Goal: Information Seeking & Learning: Learn about a topic

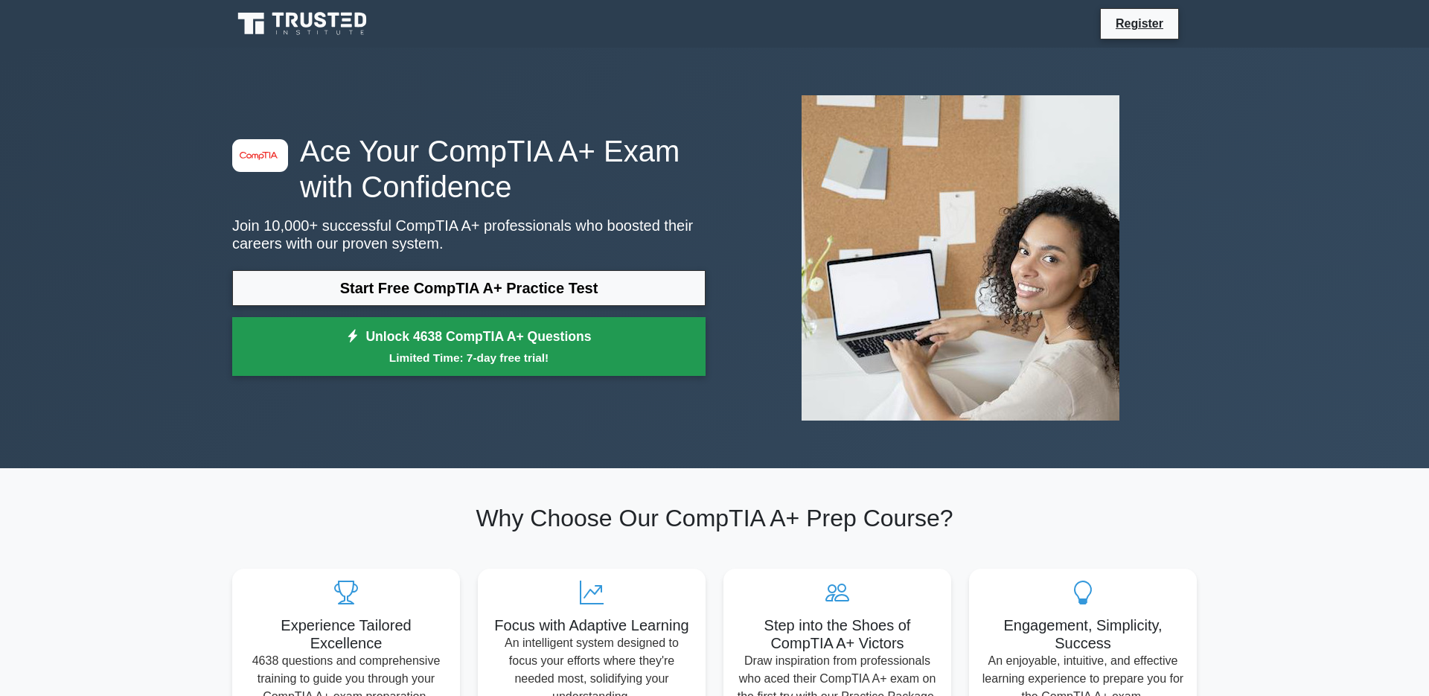
click at [459, 351] on small "Limited Time: 7-day free trial!" at bounding box center [469, 357] width 436 height 17
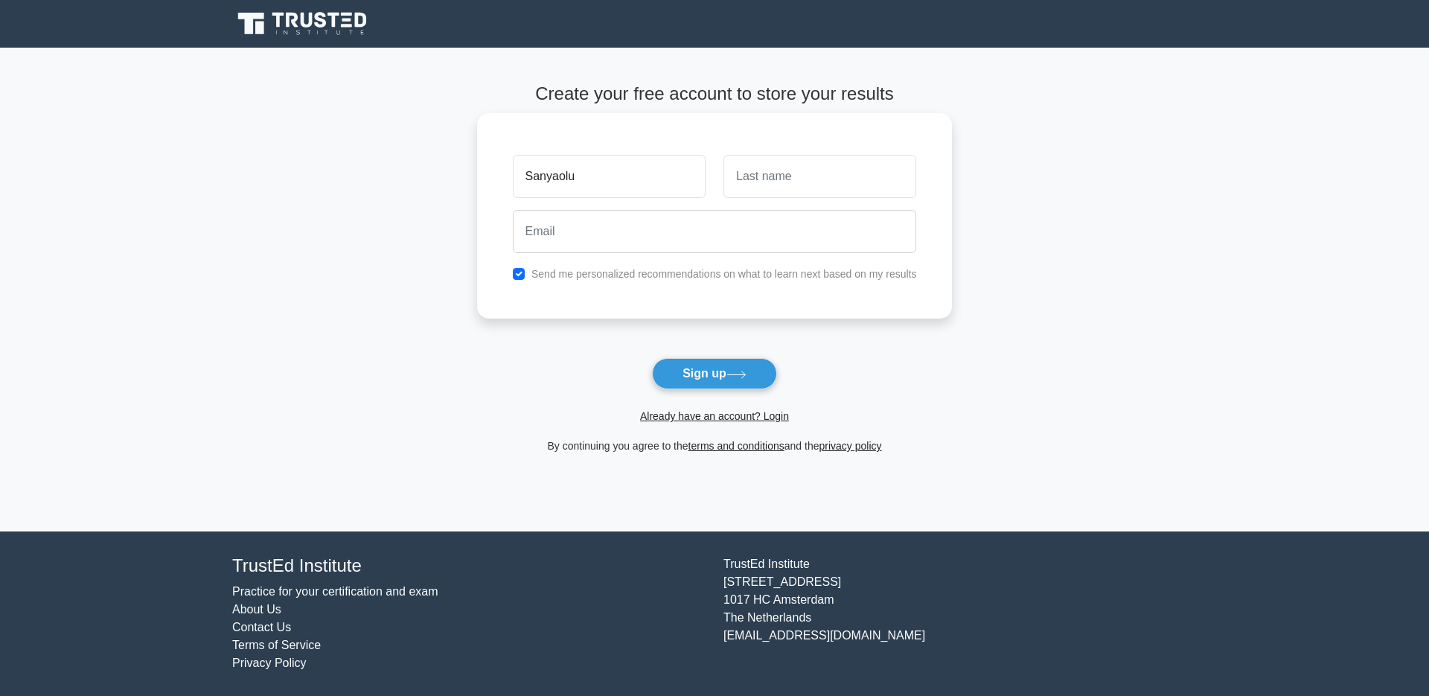
type input "Sanyaolu"
click at [753, 178] on input "text" at bounding box center [820, 176] width 193 height 43
type input "Opeyemi"
click at [714, 219] on input "email" at bounding box center [715, 231] width 404 height 43
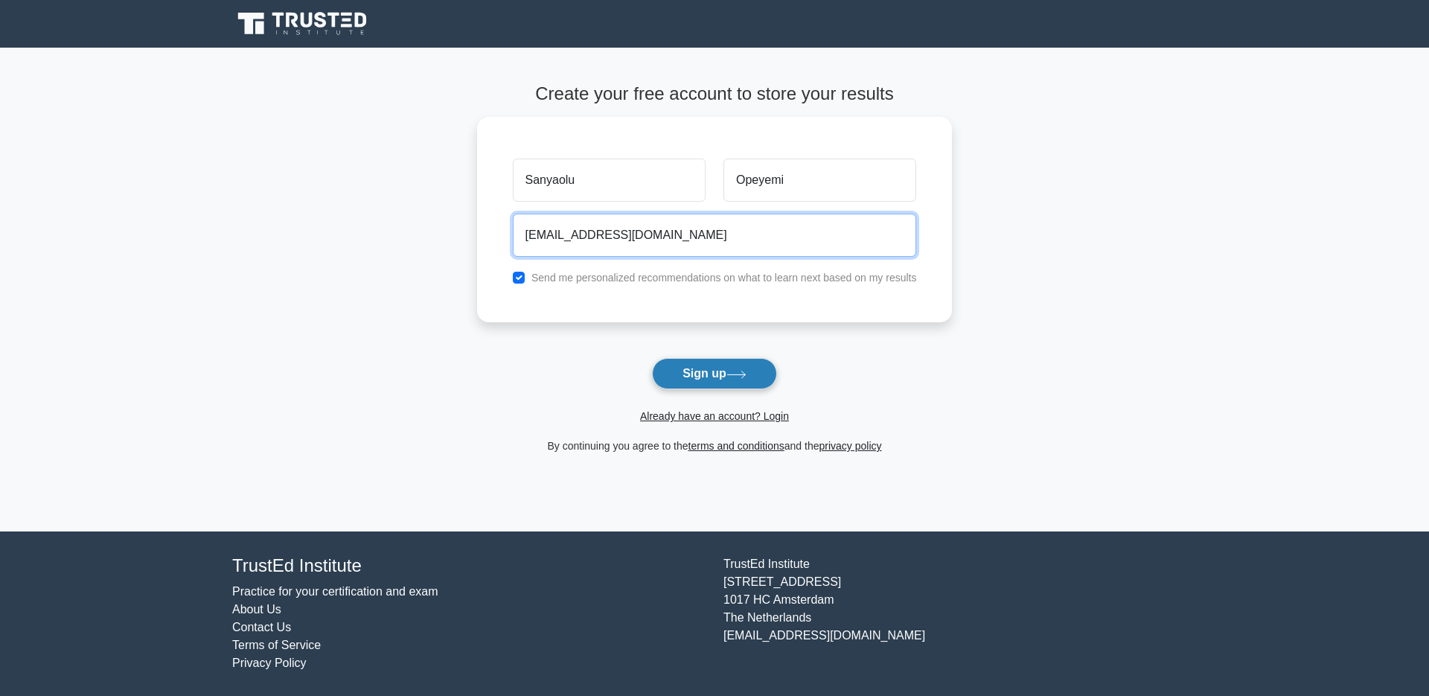
type input "[EMAIL_ADDRESS][DOMAIN_NAME]"
click at [730, 381] on button "Sign up" at bounding box center [714, 373] width 125 height 31
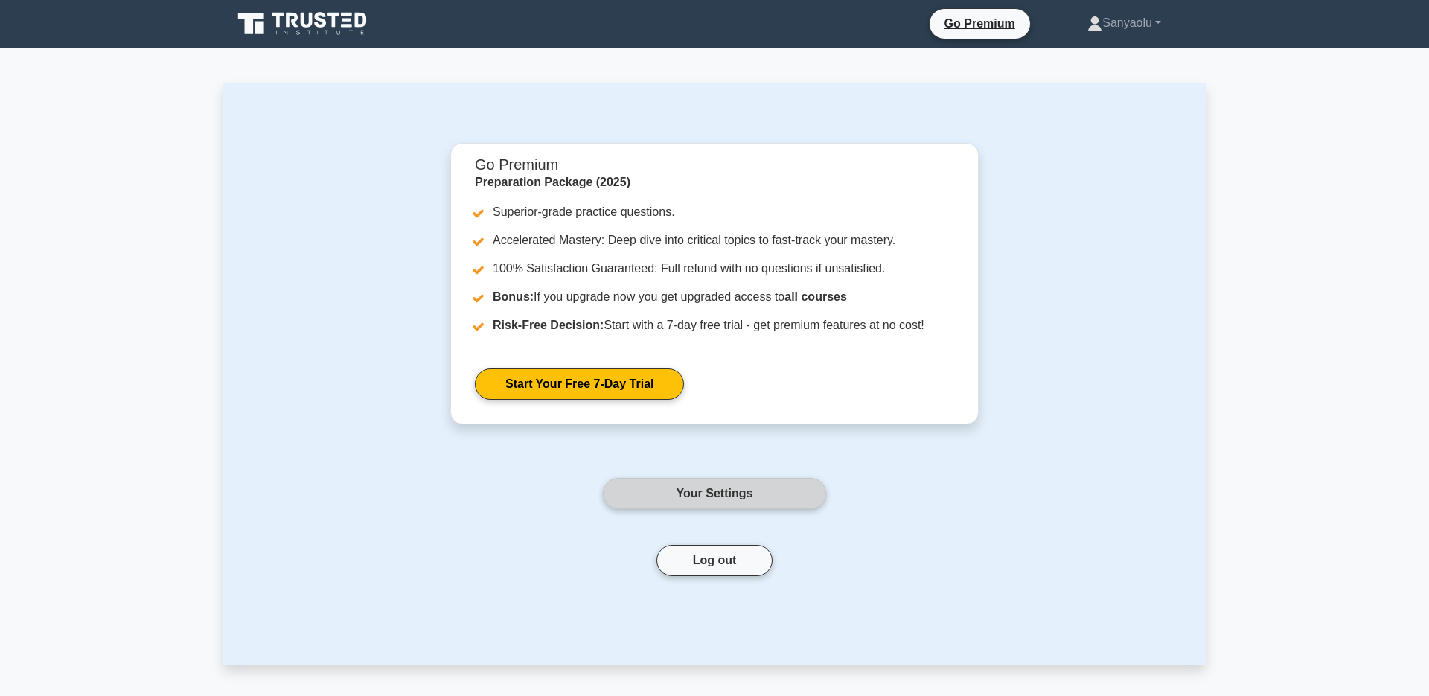
click at [665, 500] on link "Your Settings" at bounding box center [714, 493] width 223 height 31
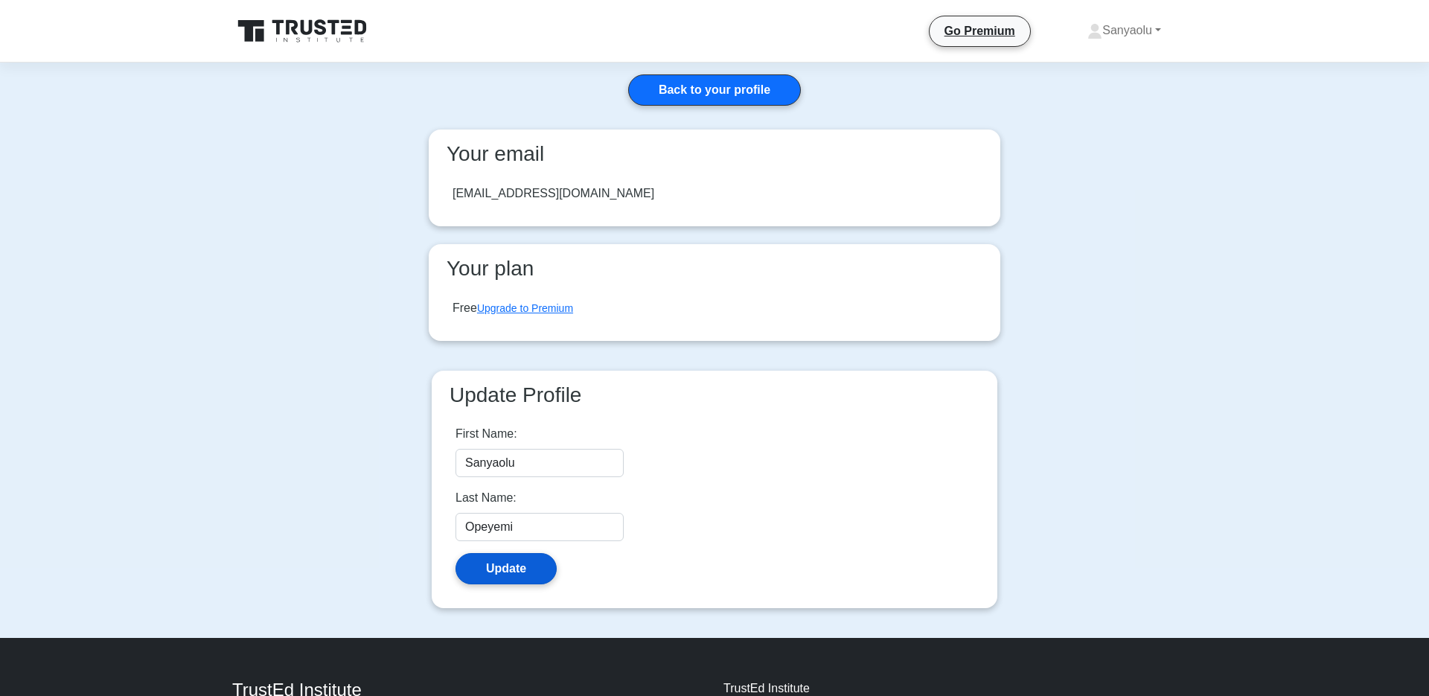
click at [522, 574] on button "Update" at bounding box center [506, 568] width 101 height 31
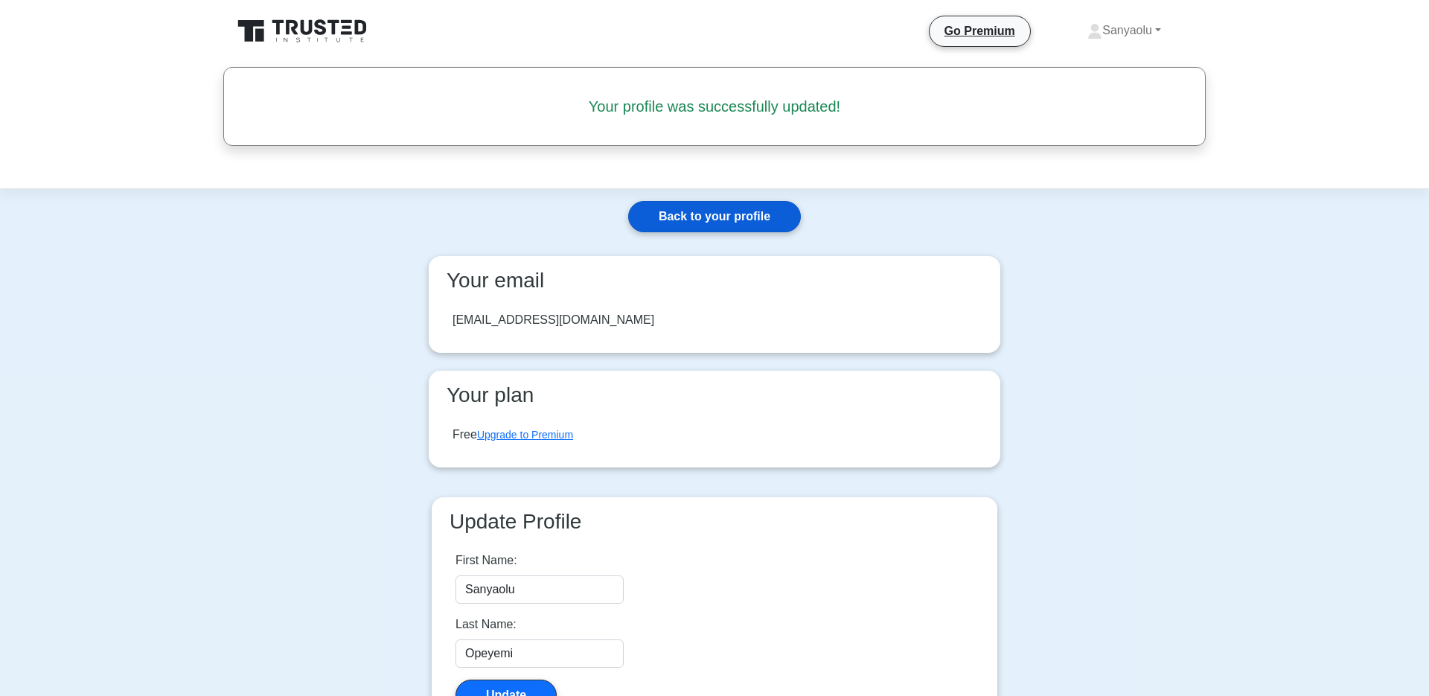
click at [718, 217] on link "Back to your profile" at bounding box center [714, 216] width 173 height 31
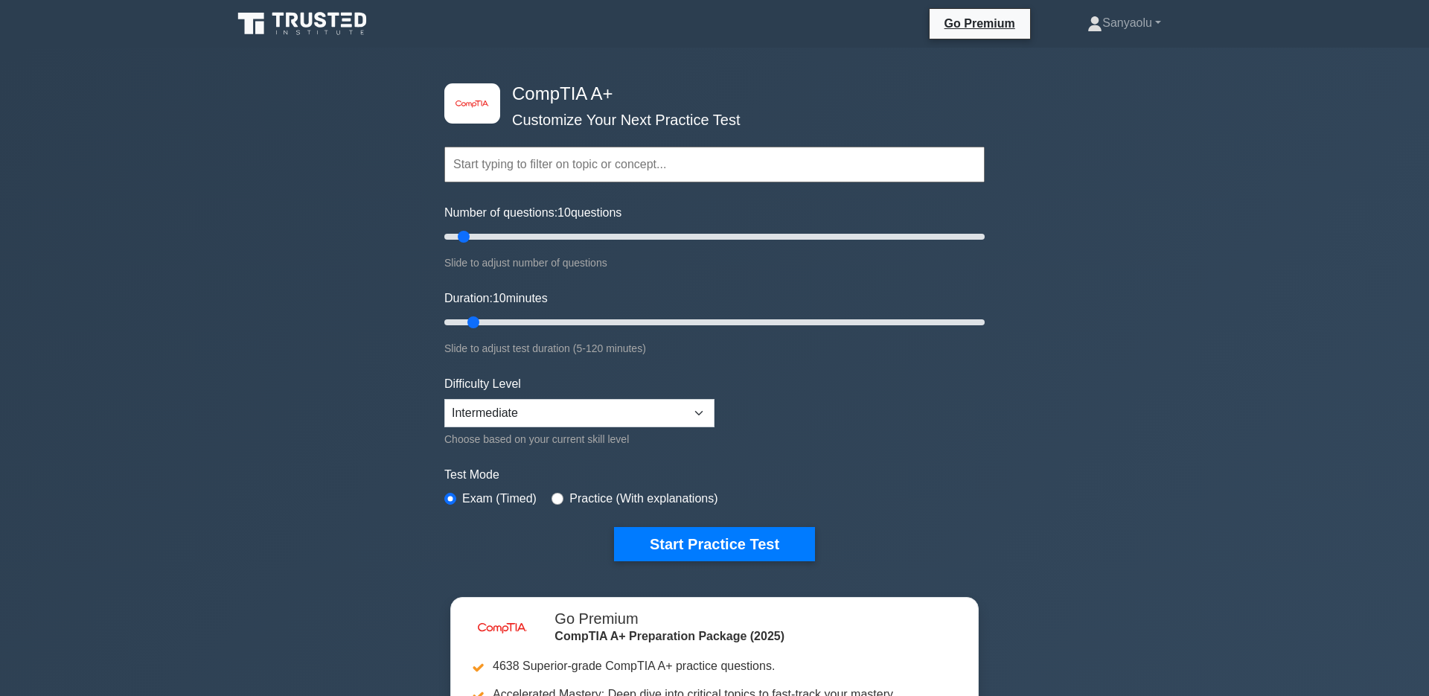
click at [666, 427] on div "Difficulty Level Beginner Intermediate Expert Choose based on your current skil…" at bounding box center [579, 411] width 270 height 73
click at [444, 399] on select "Beginner Intermediate Expert" at bounding box center [579, 413] width 270 height 28
select select "beginner"
click option "Beginner" at bounding box center [0, 0] width 0 height 0
click at [561, 491] on div "Practice (With explanations)" at bounding box center [635, 499] width 166 height 18
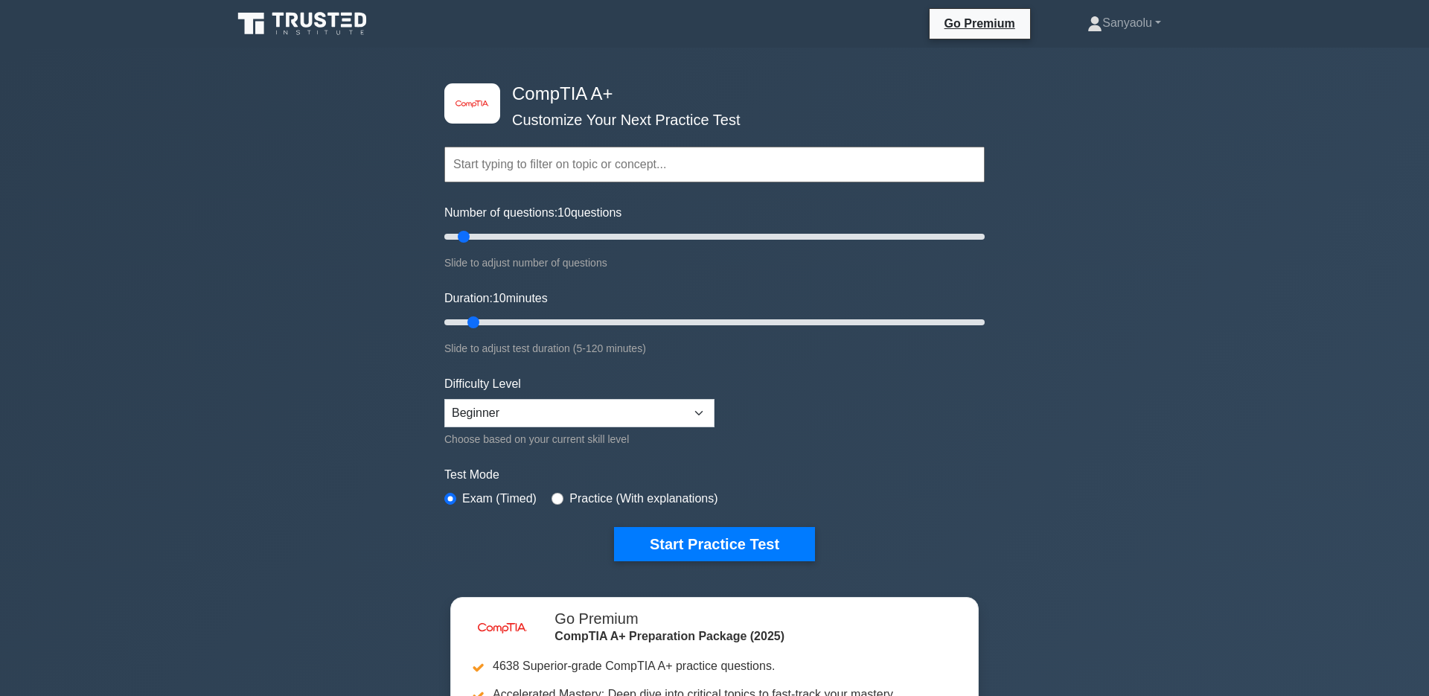
click at [555, 491] on div "Practice (With explanations)" at bounding box center [635, 499] width 166 height 18
click at [558, 495] on input "radio" at bounding box center [558, 499] width 12 height 12
radio input "true"
drag, startPoint x: 1416, startPoint y: 496, endPoint x: 1406, endPoint y: 576, distance: 80.3
click at [1406, 580] on div "image/svg+xml CompTIA A+ Customize Your Next Practice Test Topics Hardware Oper…" at bounding box center [714, 486] width 1429 height 877
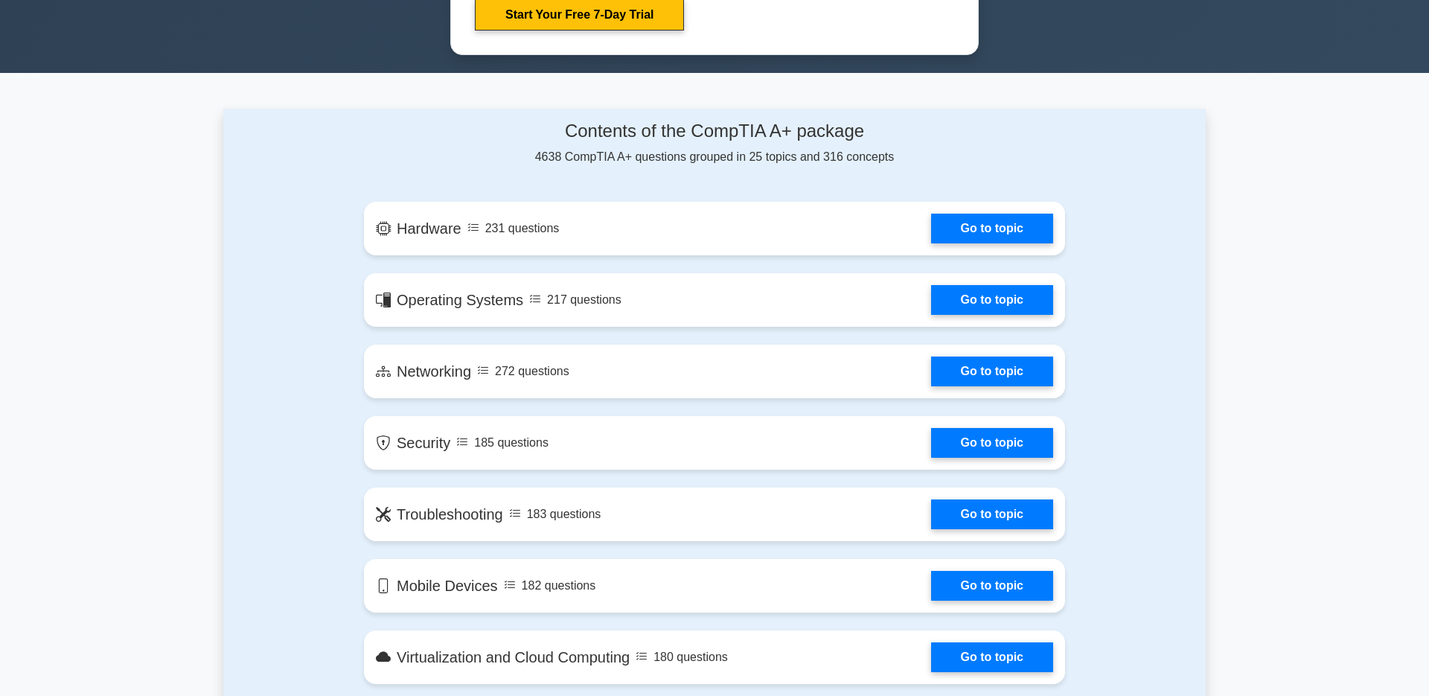
scroll to position [857, 0]
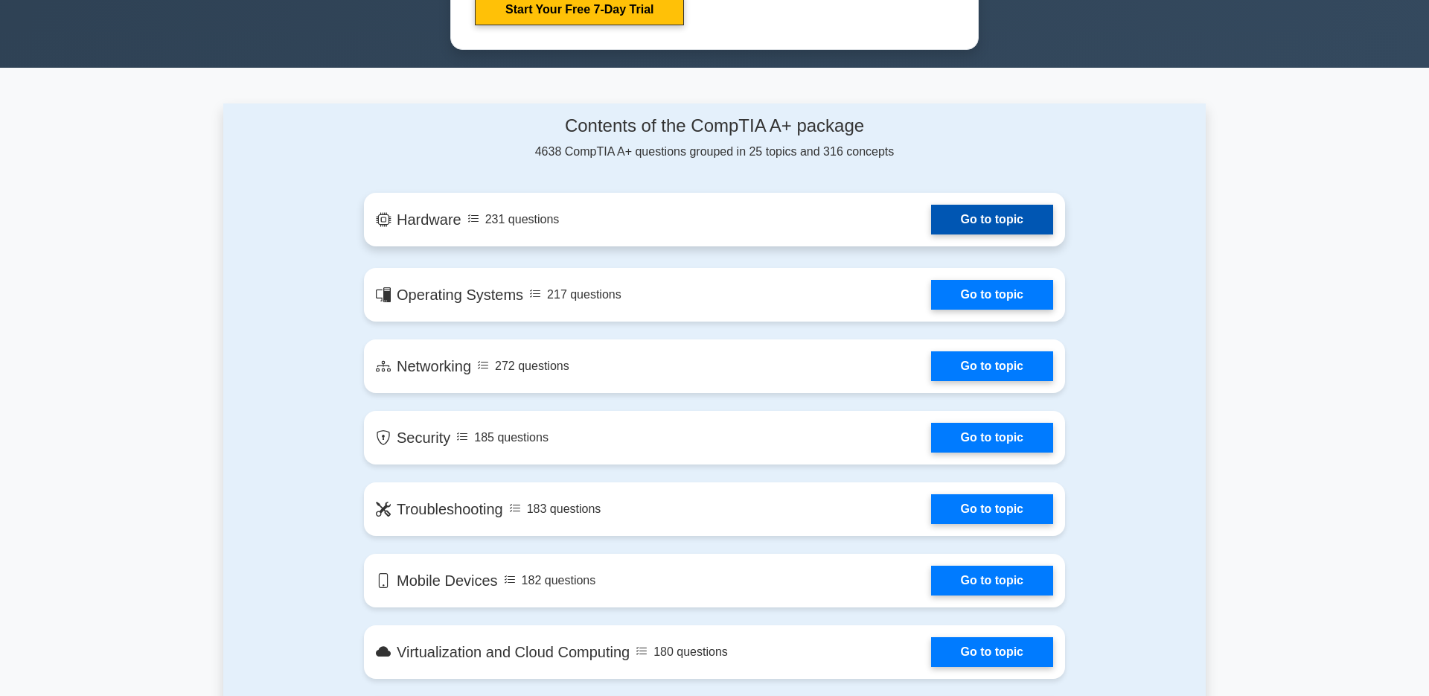
click at [960, 228] on link "Go to topic" at bounding box center [992, 220] width 122 height 30
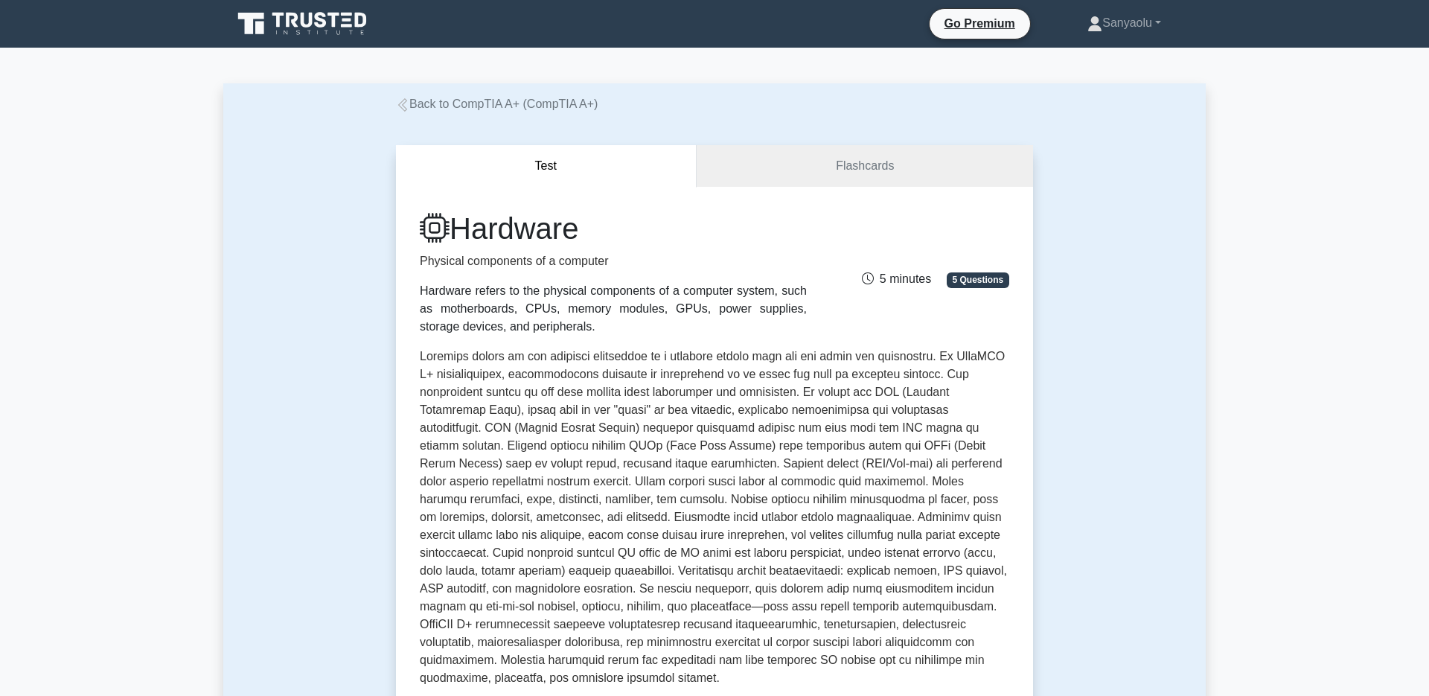
click at [637, 173] on button "Test" at bounding box center [546, 166] width 301 height 42
click at [608, 165] on button "Test" at bounding box center [546, 166] width 301 height 42
click at [540, 166] on button "Test" at bounding box center [546, 166] width 301 height 42
click at [782, 179] on link "Flashcards" at bounding box center [865, 166] width 337 height 42
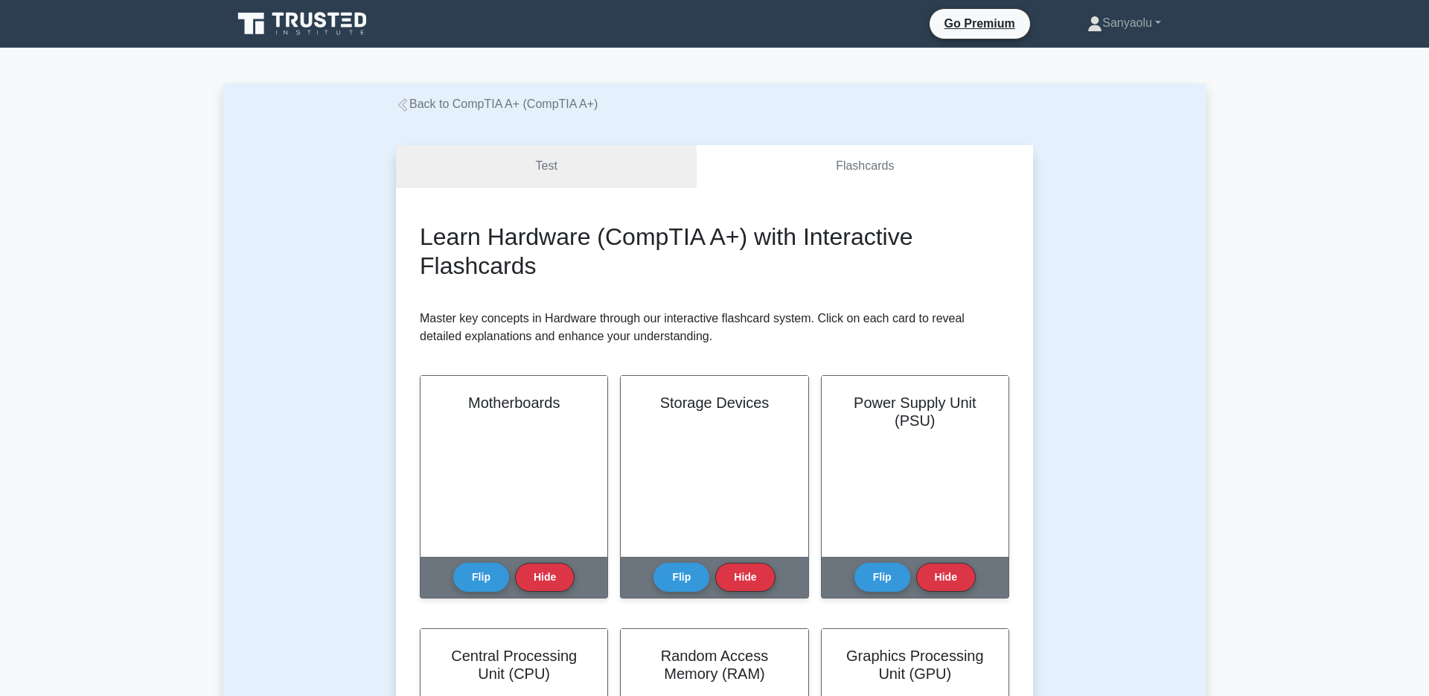
click at [488, 165] on link "Test" at bounding box center [546, 166] width 301 height 42
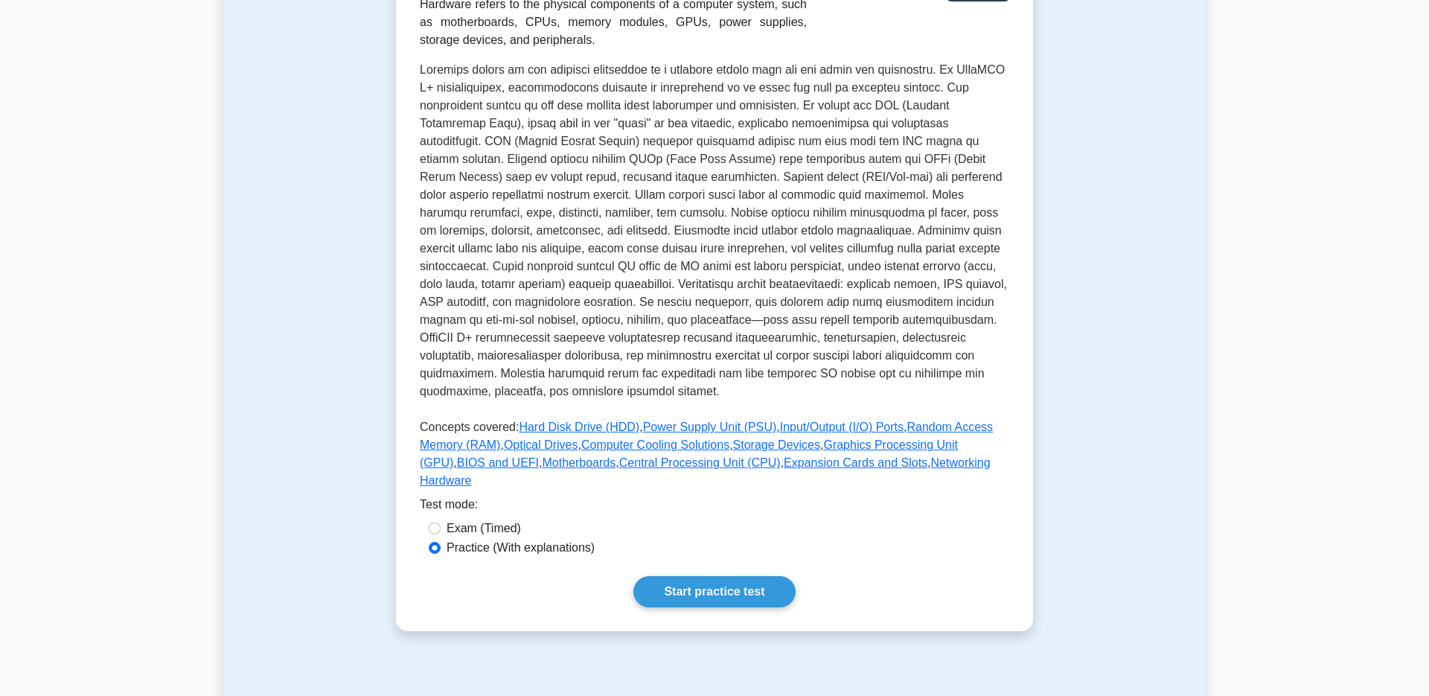
scroll to position [293, 0]
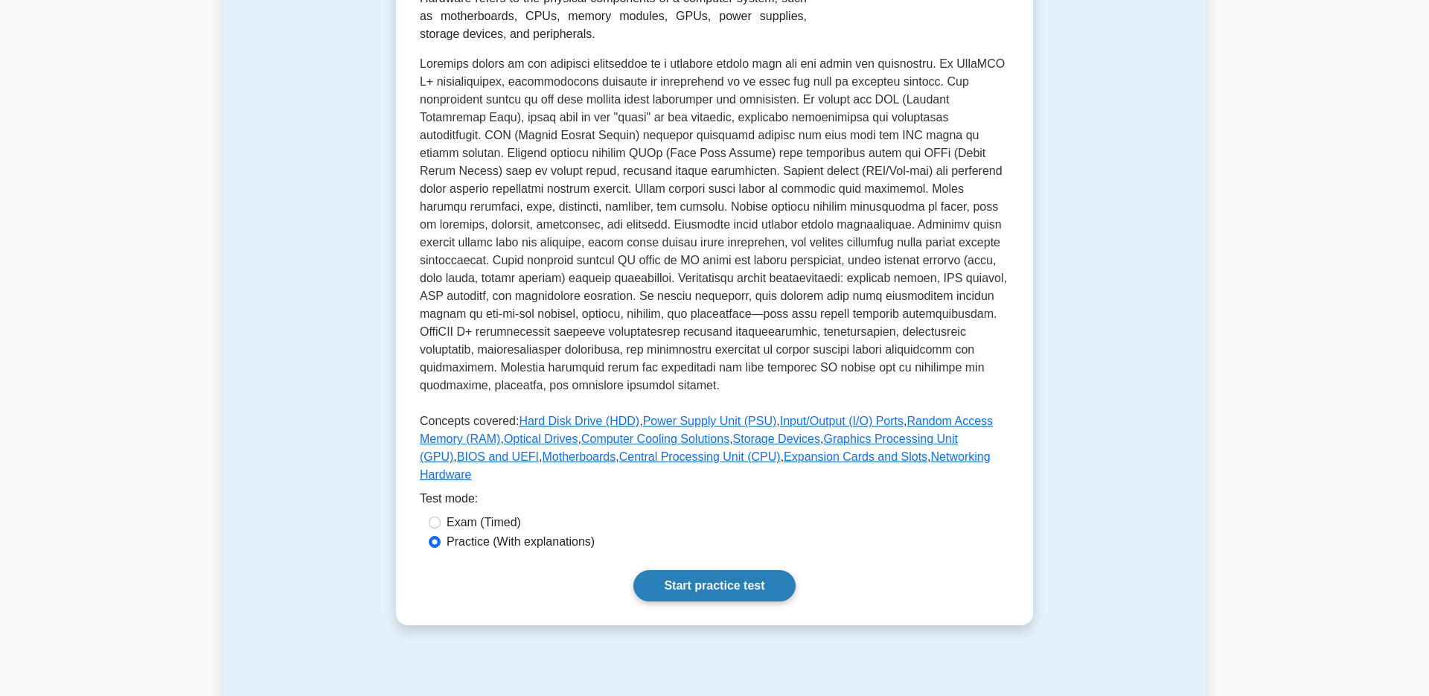
click at [683, 587] on link "Start practice test" at bounding box center [715, 585] width 162 height 31
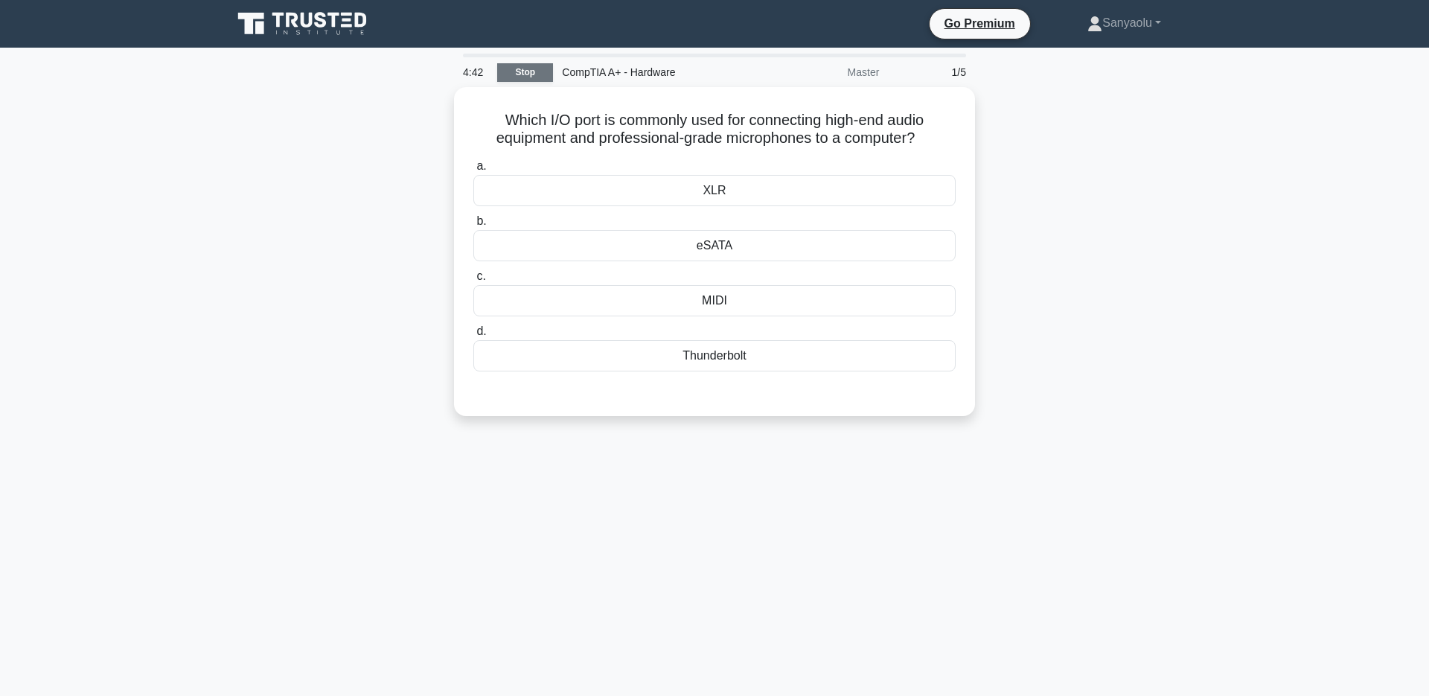
click at [526, 71] on link "Stop" at bounding box center [525, 72] width 56 height 19
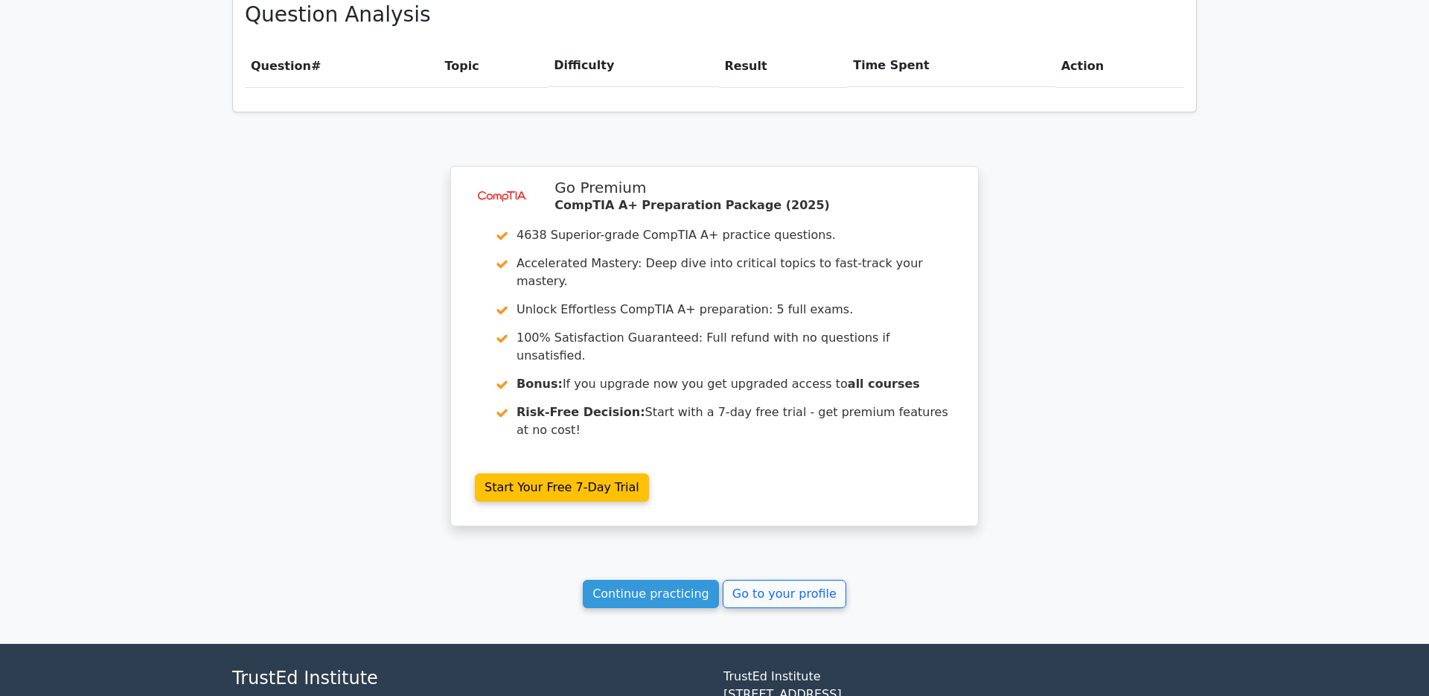
scroll to position [1072, 0]
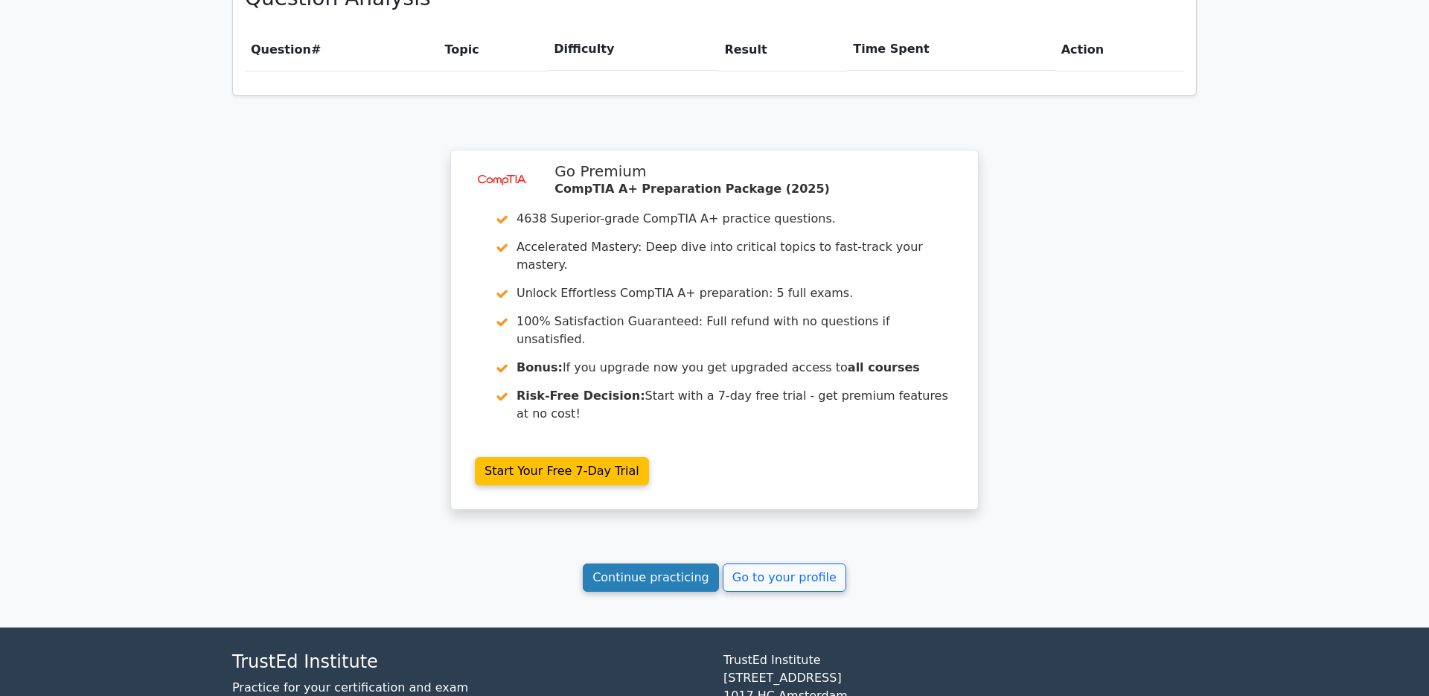
click at [701, 564] on link "Continue practicing" at bounding box center [651, 578] width 136 height 28
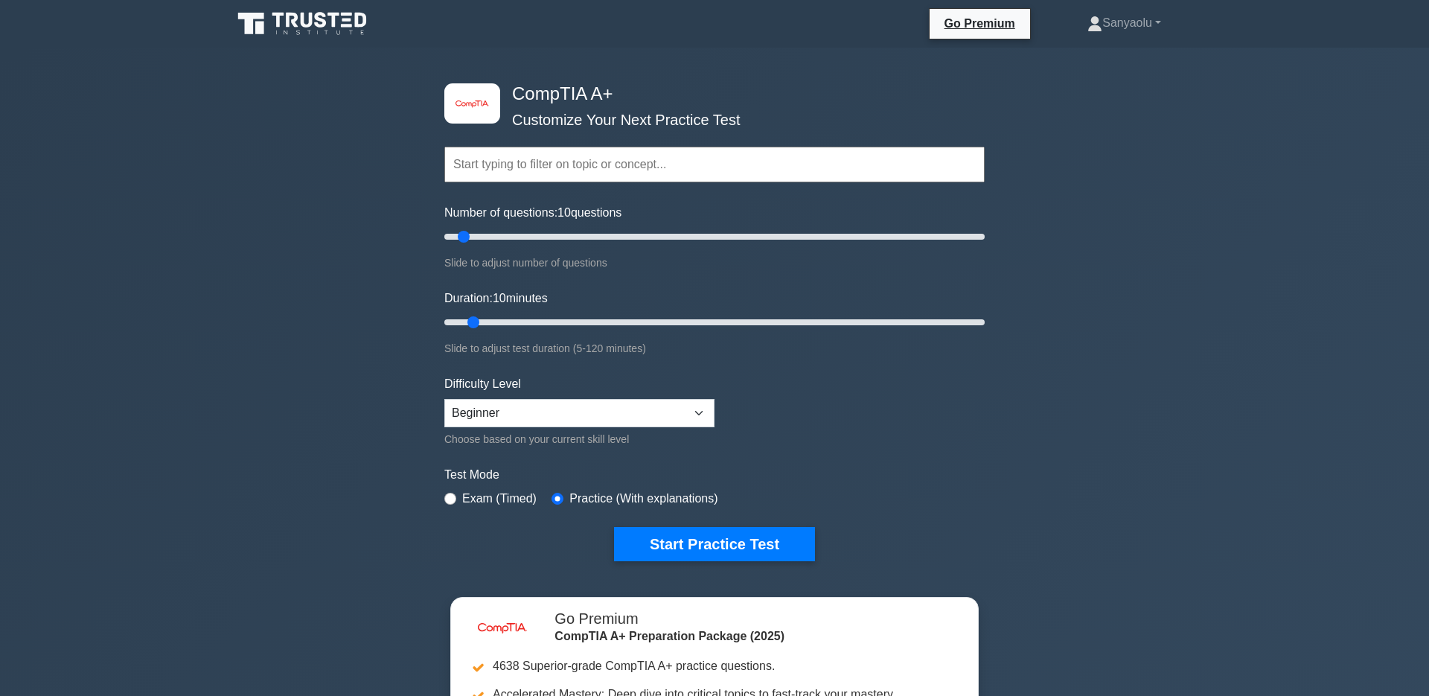
drag, startPoint x: 1418, startPoint y: 62, endPoint x: 1418, endPoint y: 90, distance: 28.3
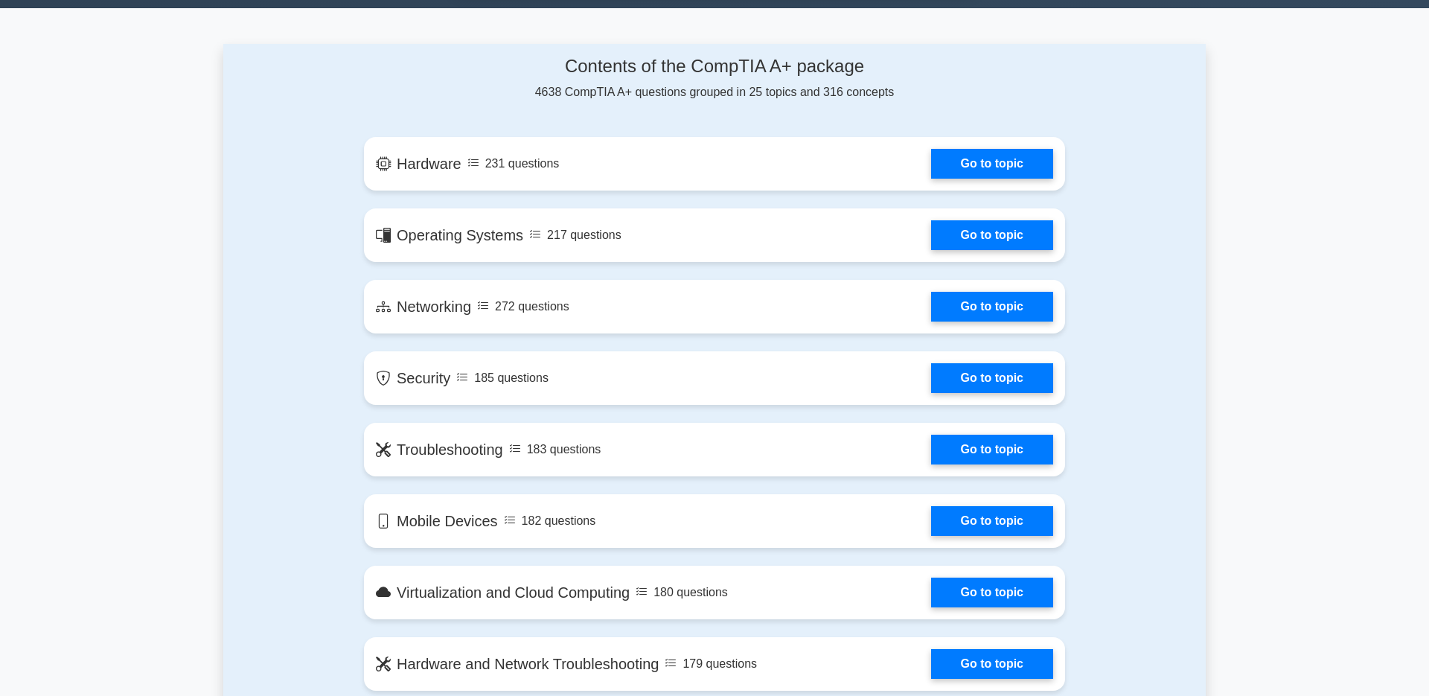
scroll to position [949, 0]
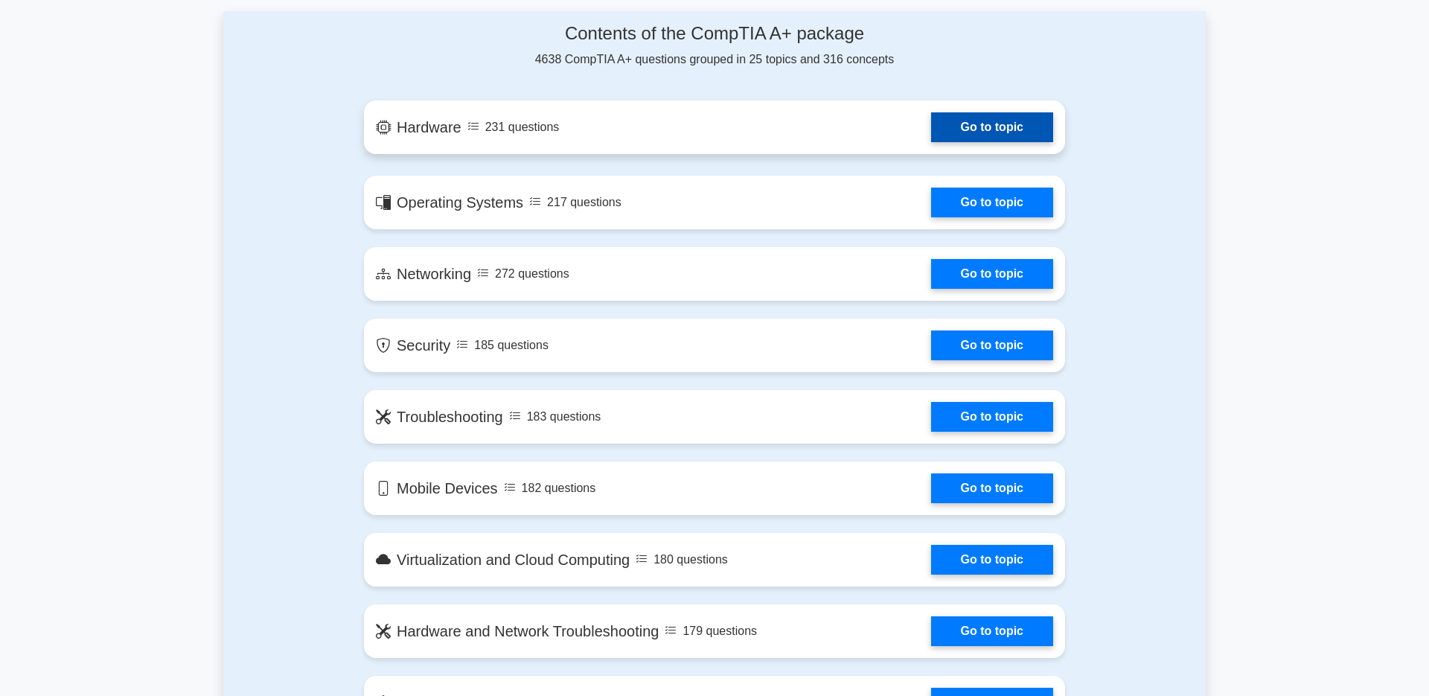
click at [1021, 133] on link "Go to topic" at bounding box center [992, 127] width 122 height 30
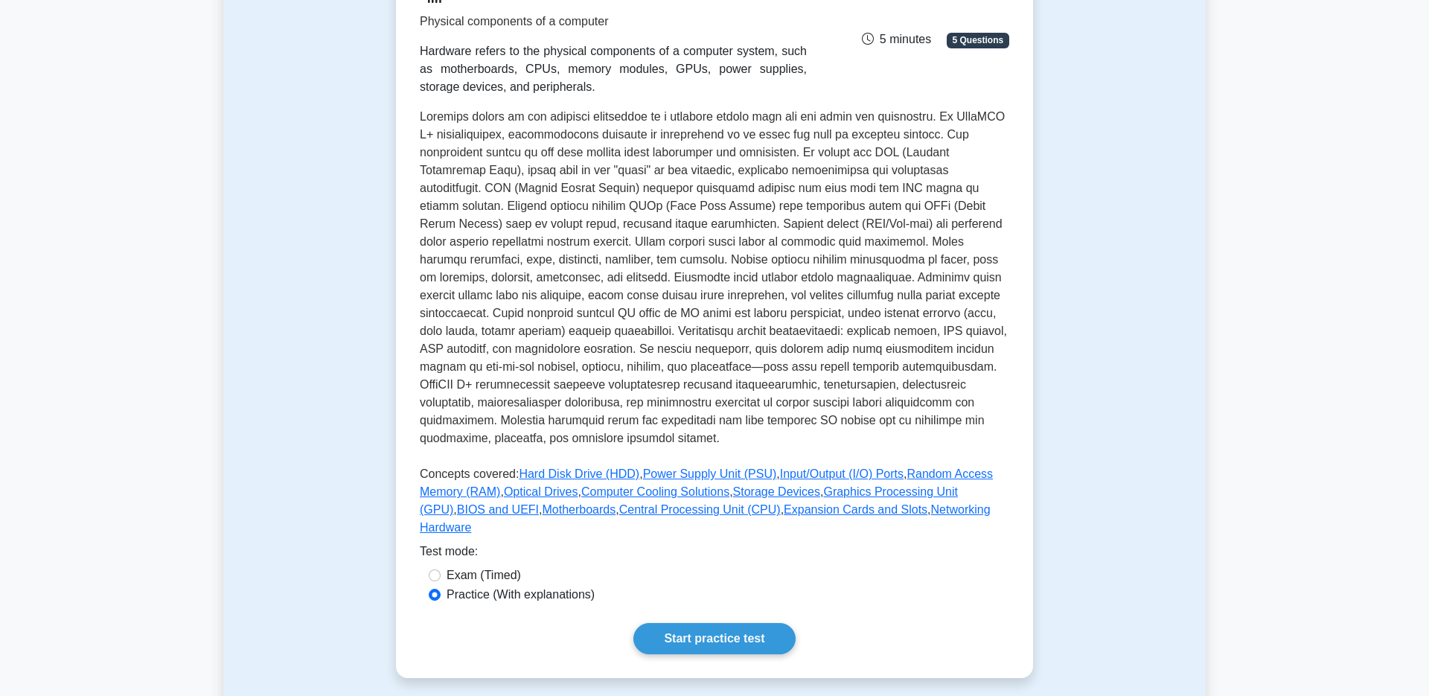
scroll to position [257, 0]
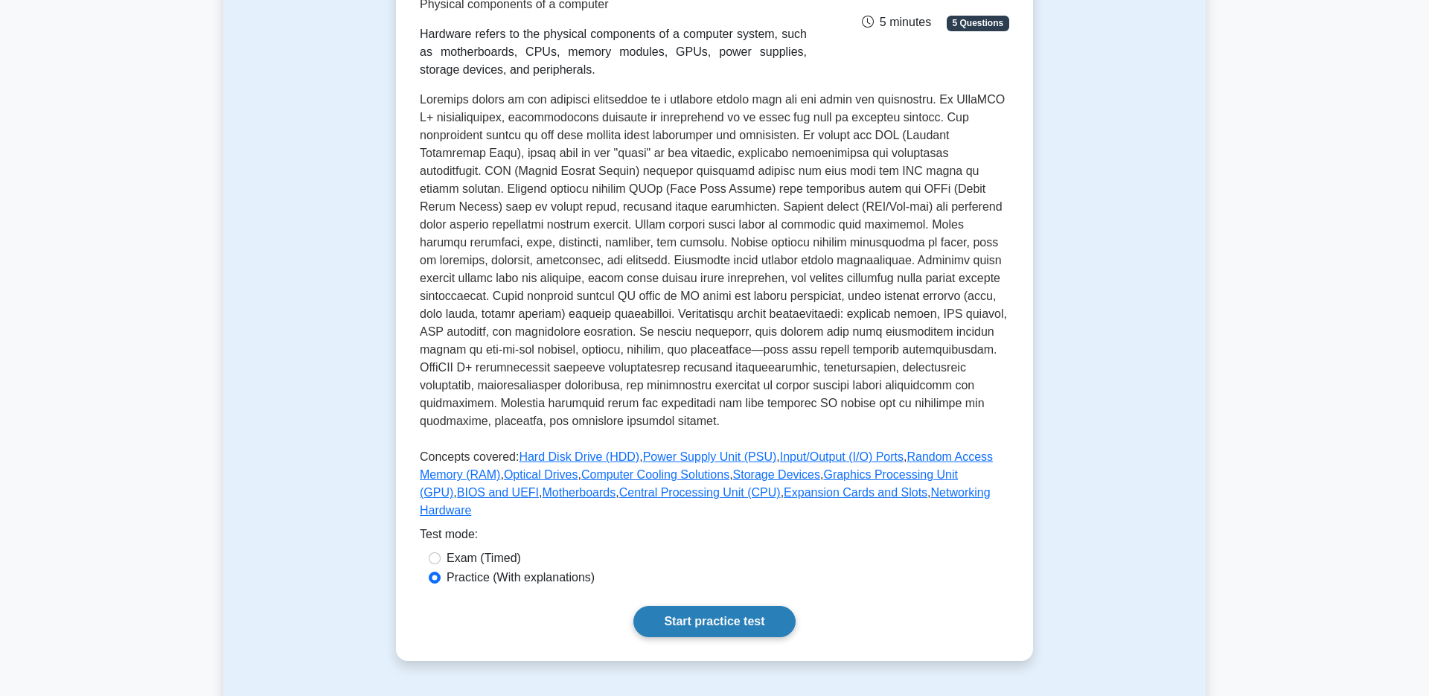
click at [736, 613] on link "Start practice test" at bounding box center [715, 621] width 162 height 31
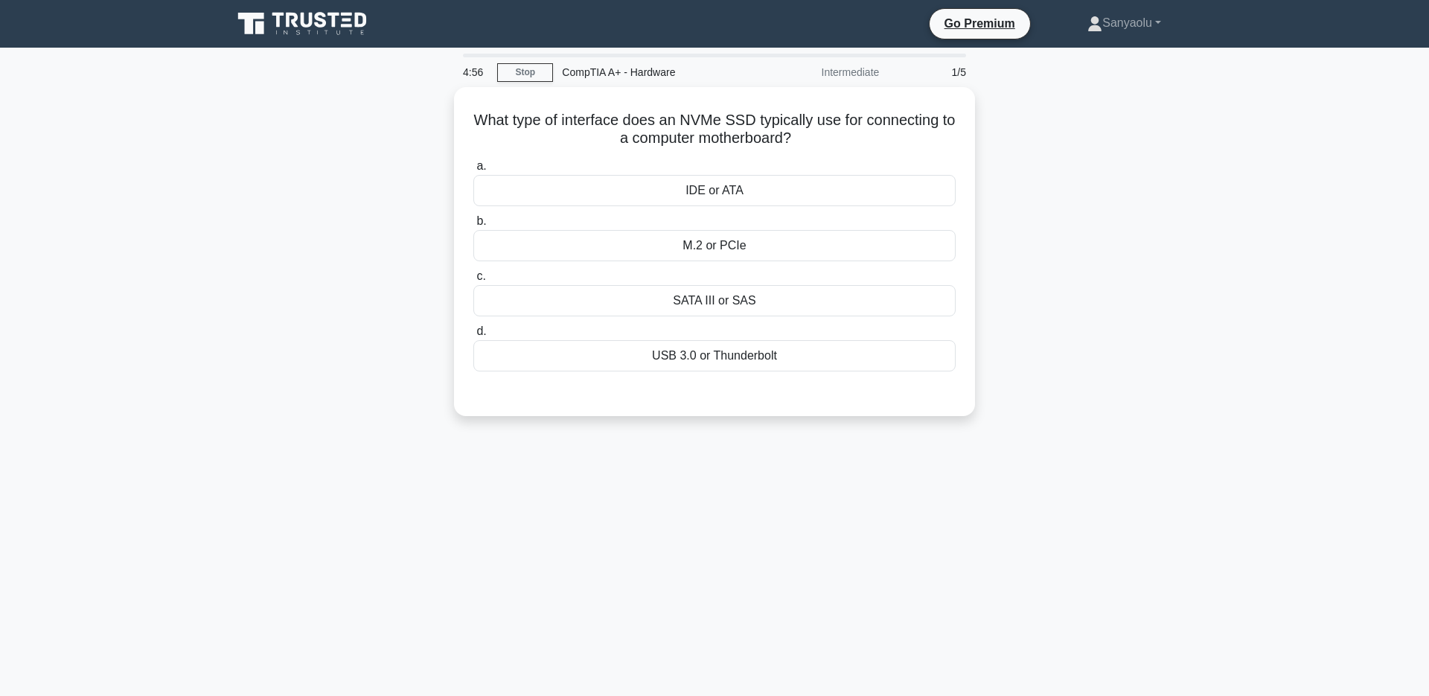
click at [852, 77] on div "Intermediate" at bounding box center [823, 72] width 130 height 30
click at [712, 296] on div "SATA III or SAS" at bounding box center [715, 296] width 482 height 31
click at [474, 278] on input "c. SATA III or SAS" at bounding box center [474, 273] width 0 height 10
radio input "true"
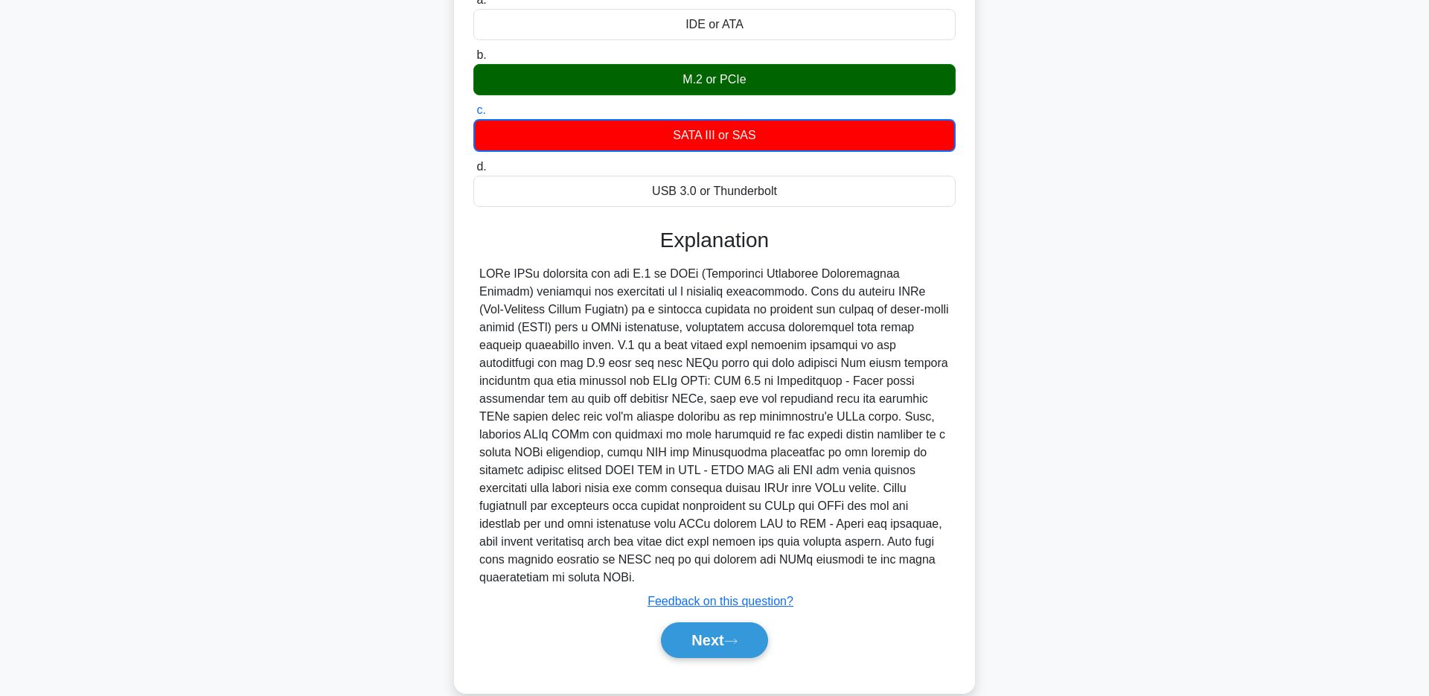
scroll to position [188, 0]
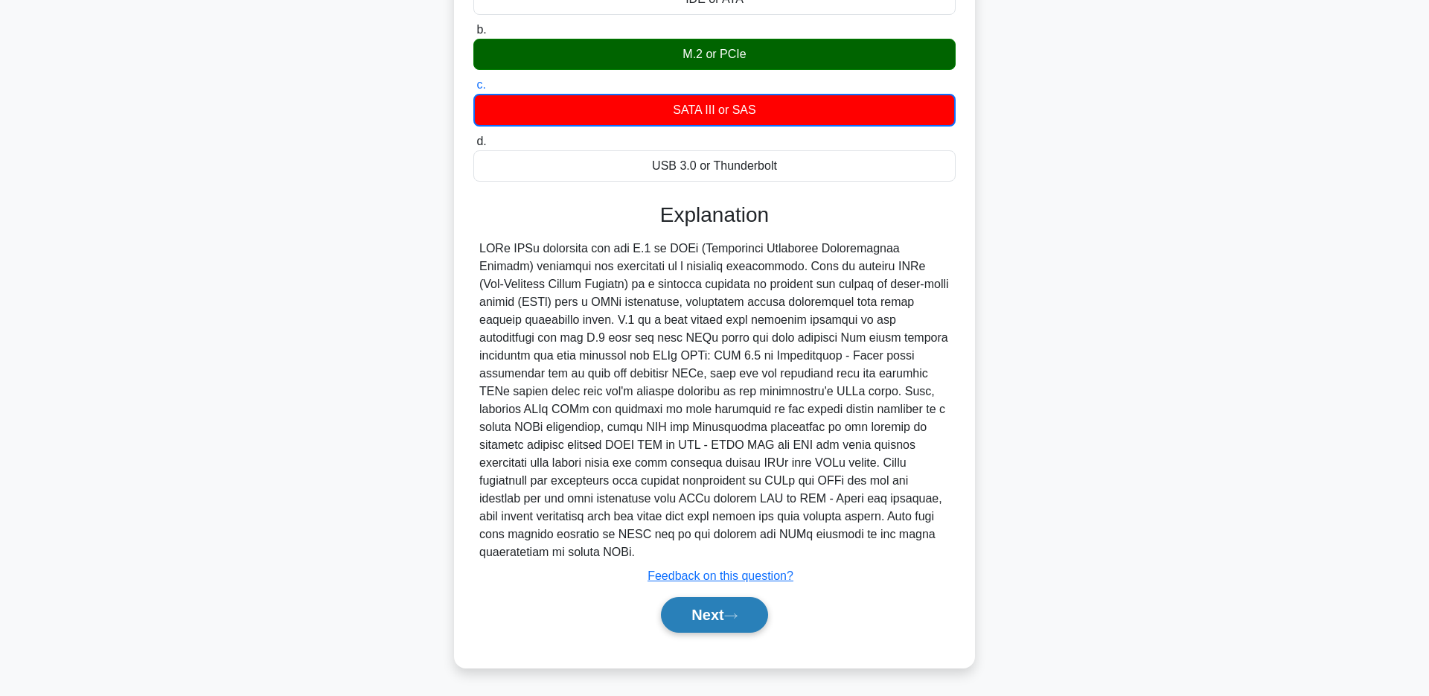
click at [715, 613] on button "Next" at bounding box center [714, 615] width 106 height 36
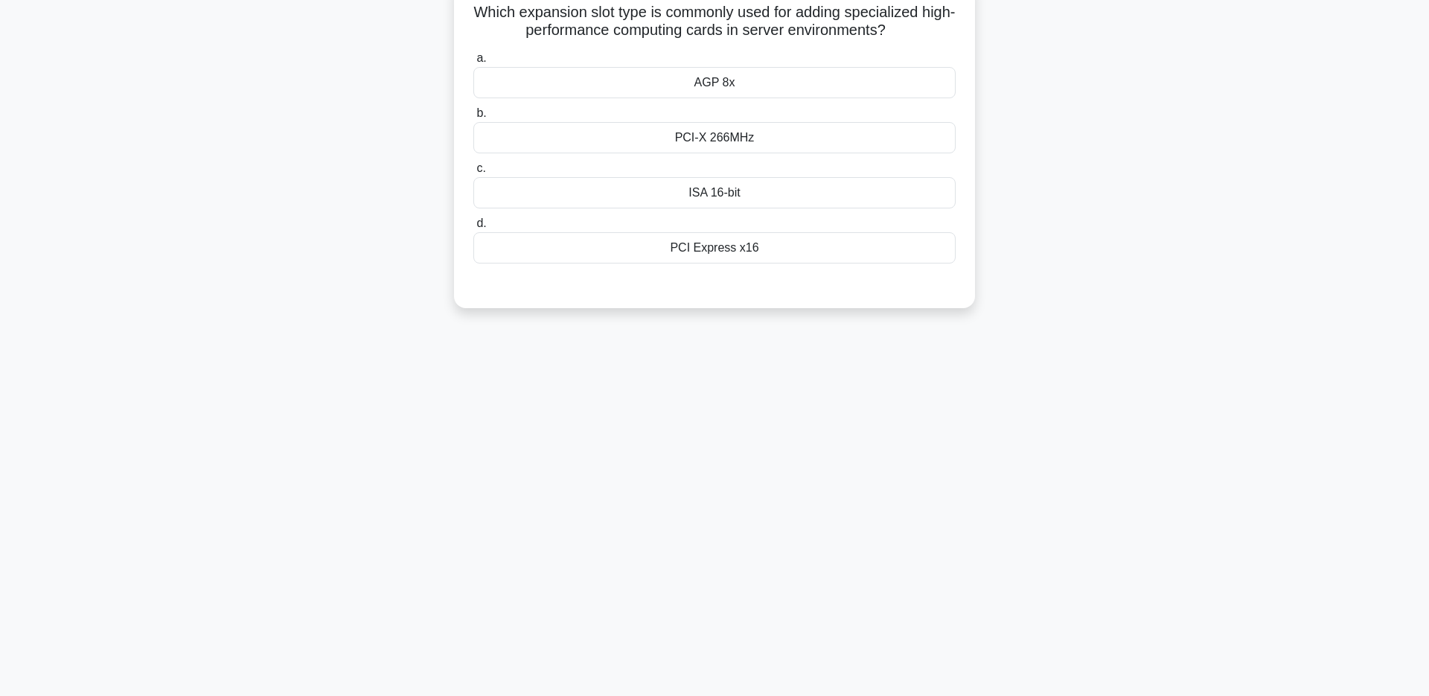
scroll to position [108, 0]
click at [695, 243] on div "PCI Express x16" at bounding box center [715, 244] width 482 height 31
click at [474, 225] on input "d. PCI Express x16" at bounding box center [474, 220] width 0 height 10
radio input "true"
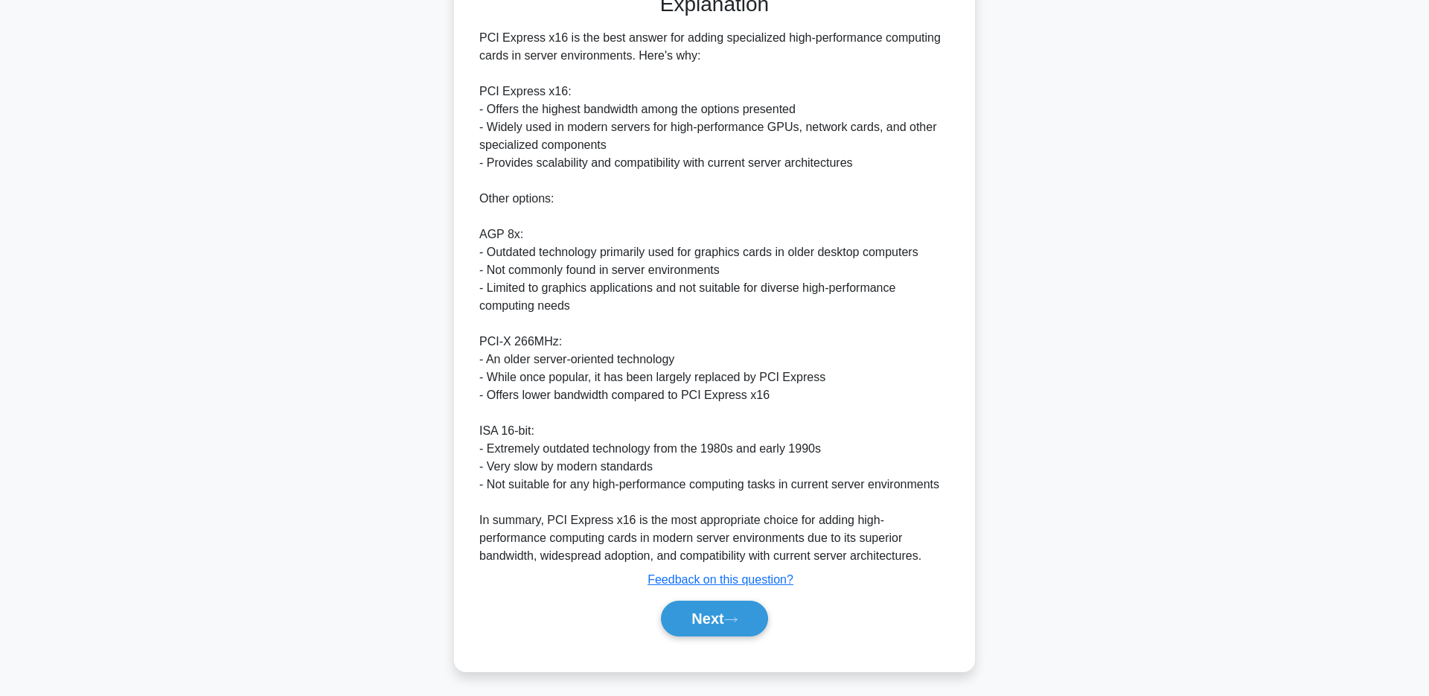
scroll to position [437, 0]
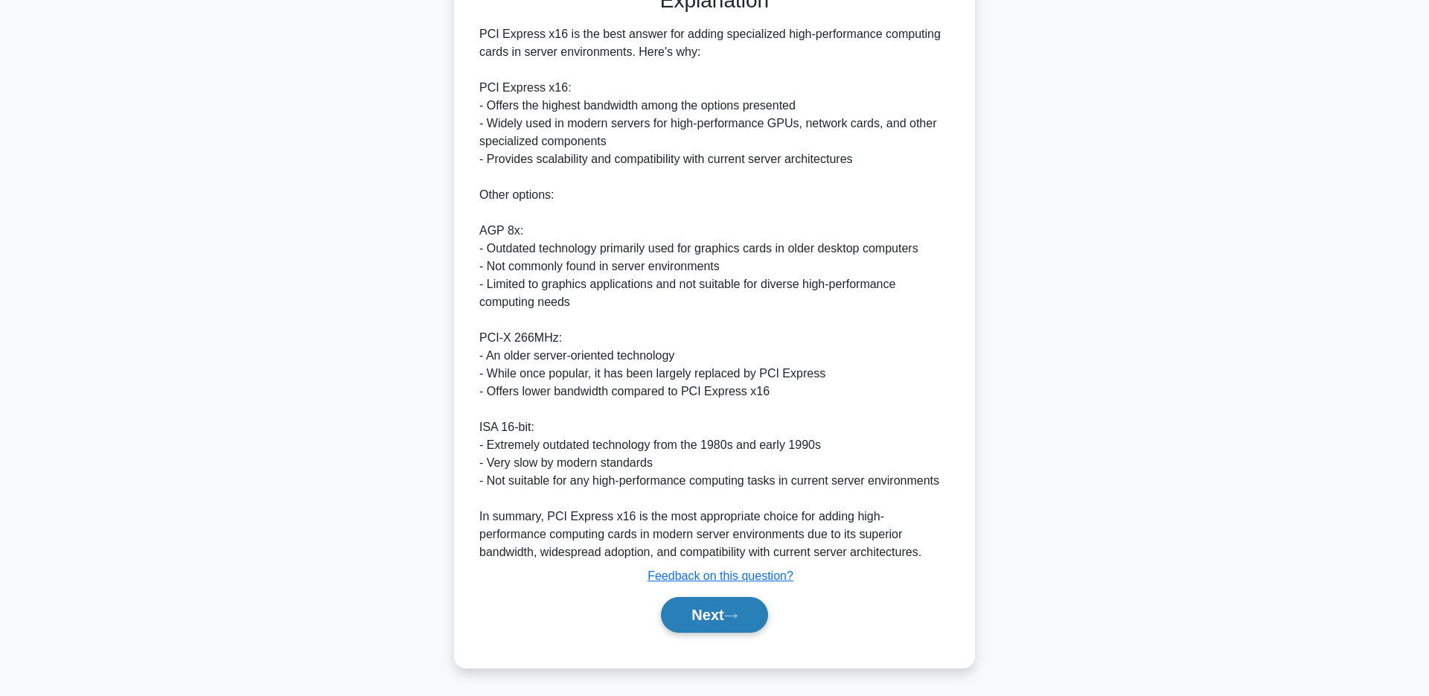
click at [716, 616] on button "Next" at bounding box center [714, 615] width 106 height 36
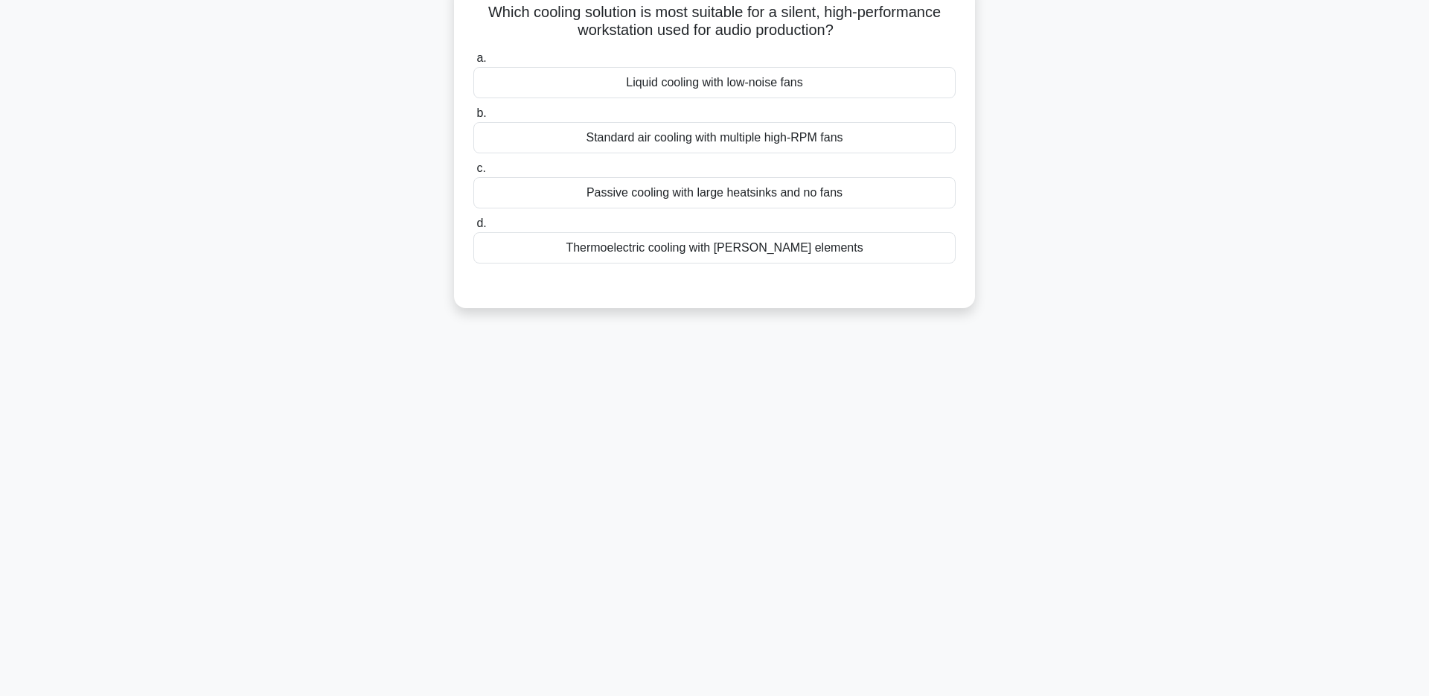
scroll to position [108, 0]
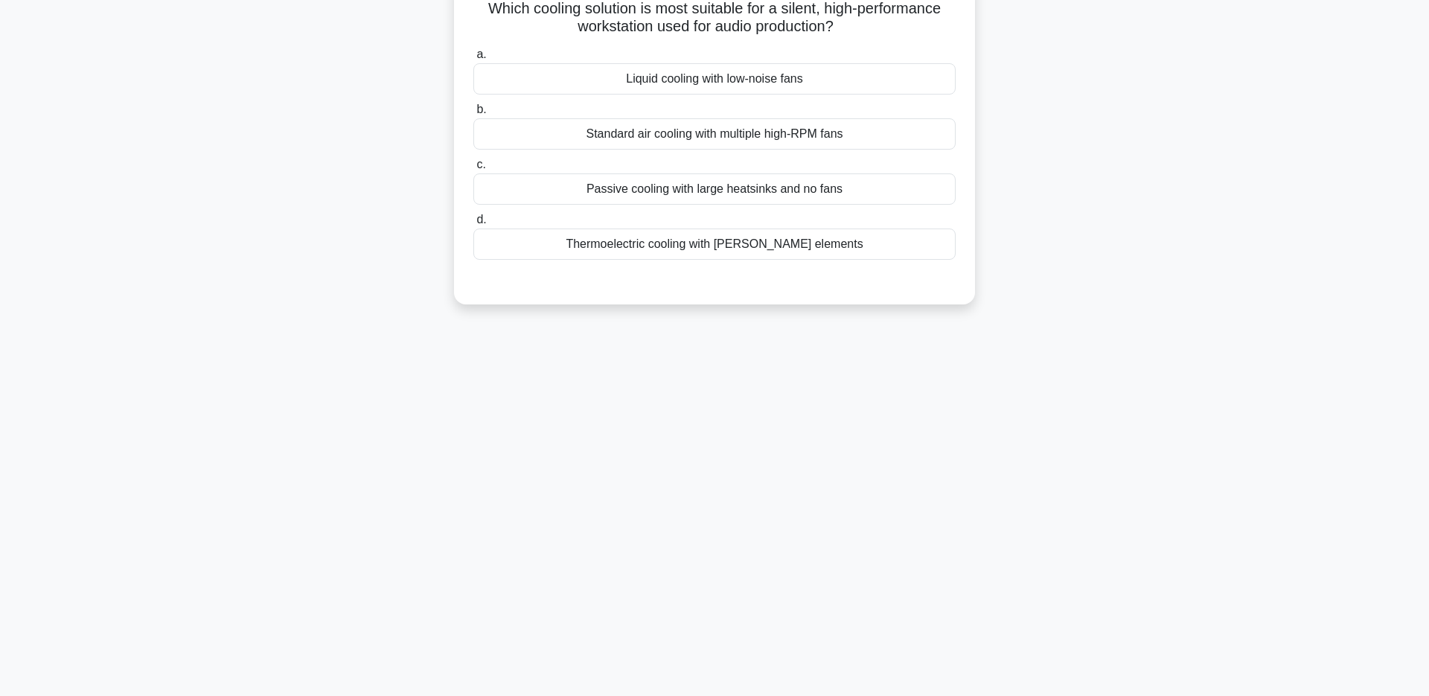
click at [736, 188] on div "Passive cooling with large heatsinks and no fans" at bounding box center [715, 188] width 482 height 31
click at [474, 170] on input "c. Passive cooling with large heatsinks and no fans" at bounding box center [474, 165] width 0 height 10
radio input "true"
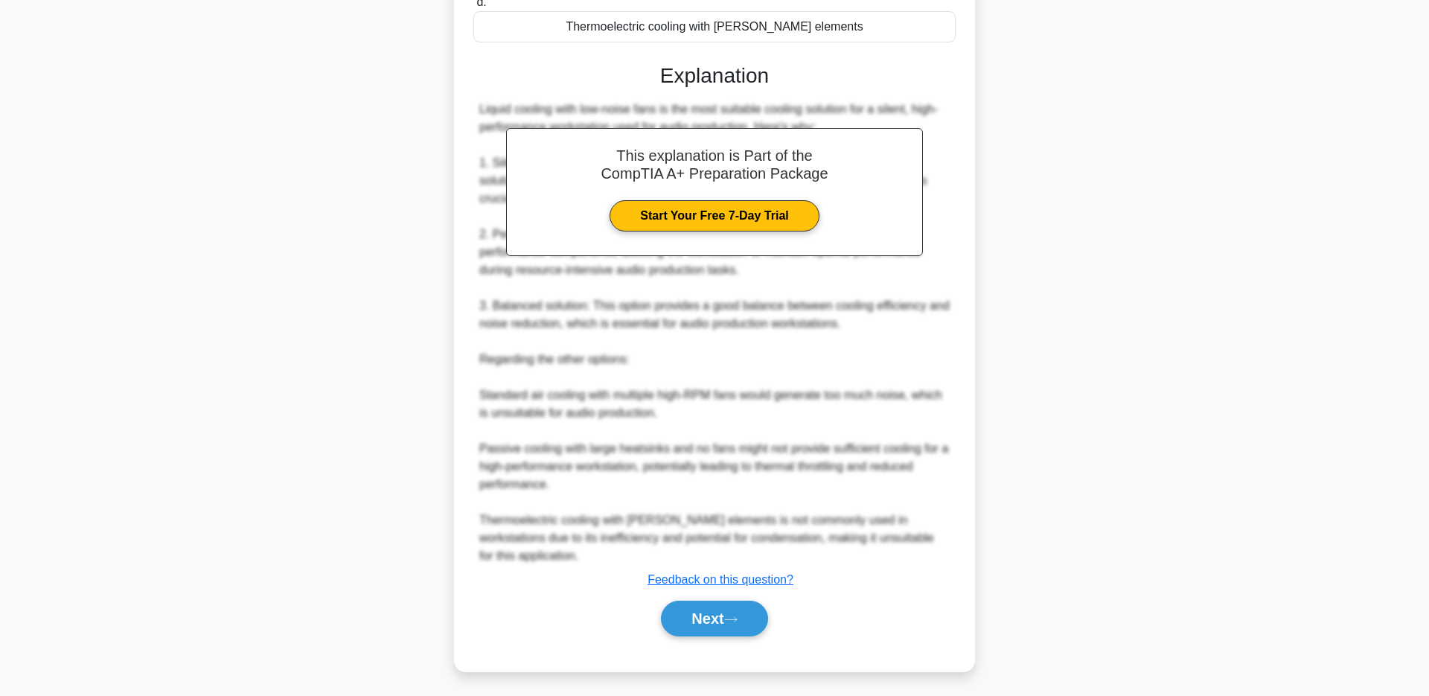
scroll to position [331, 0]
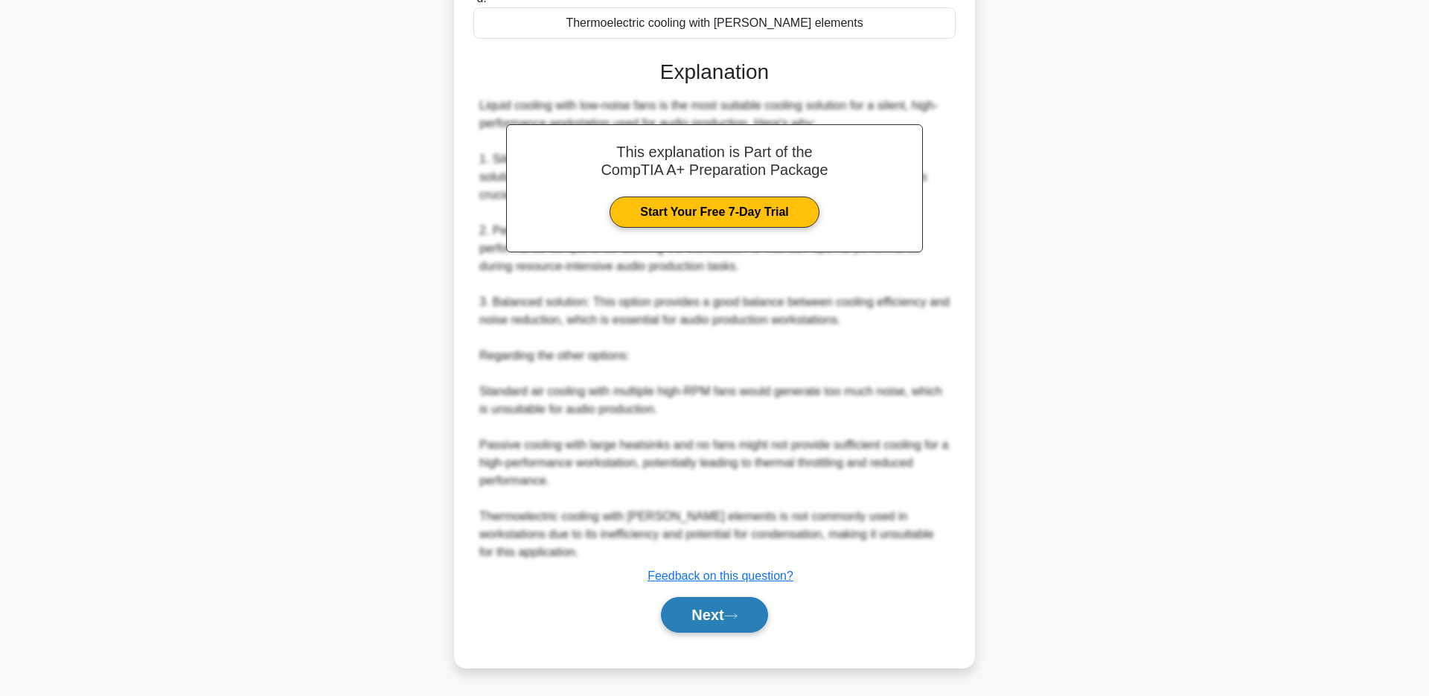
click at [701, 611] on button "Next" at bounding box center [714, 615] width 106 height 36
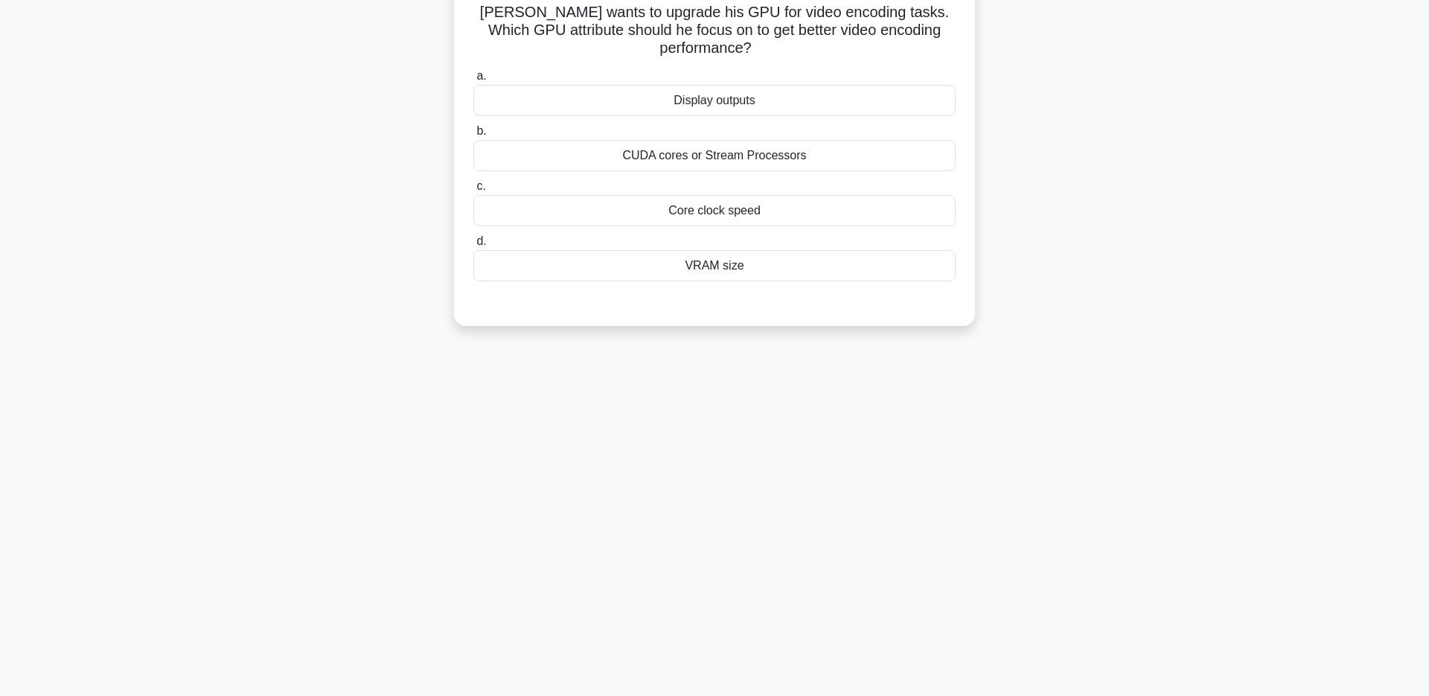
scroll to position [108, 0]
click at [701, 106] on div "Display outputs" at bounding box center [715, 96] width 482 height 31
click at [474, 77] on input "a. Display outputs" at bounding box center [474, 73] width 0 height 10
radio input "true"
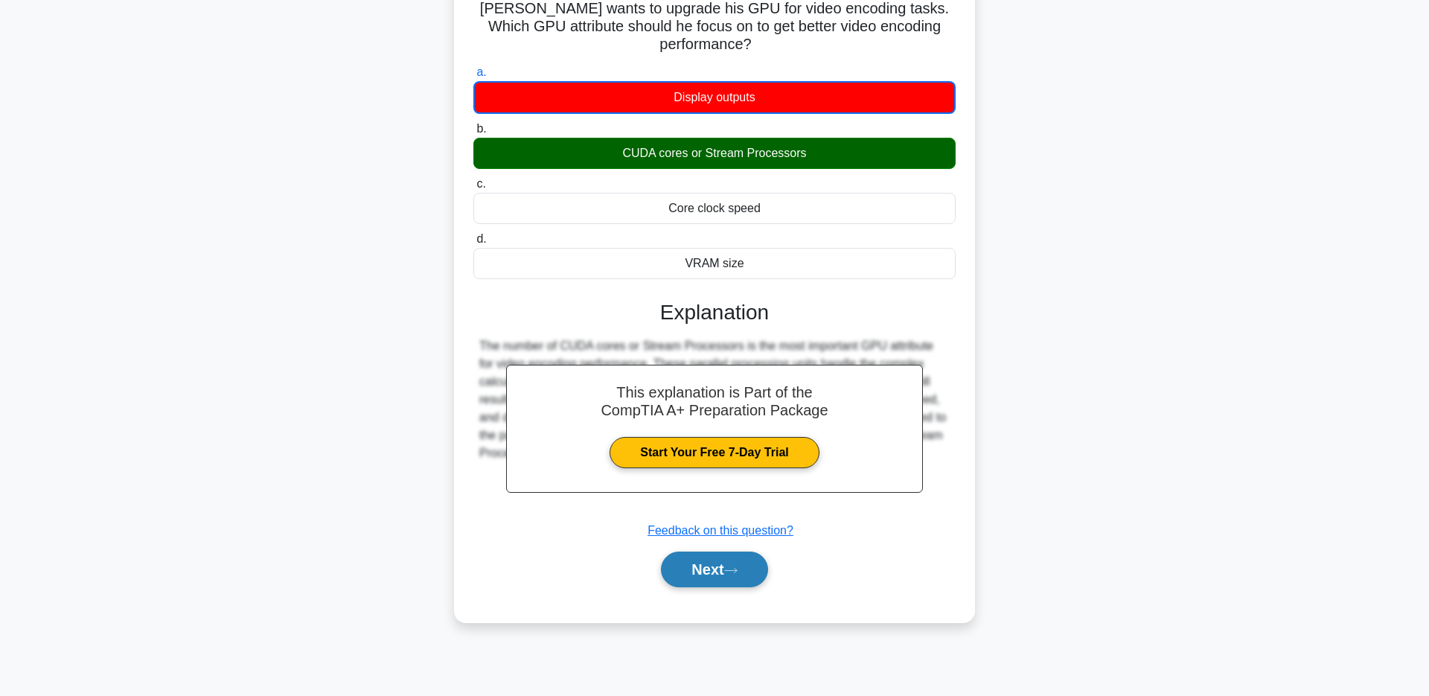
click at [688, 570] on button "Next" at bounding box center [714, 570] width 106 height 36
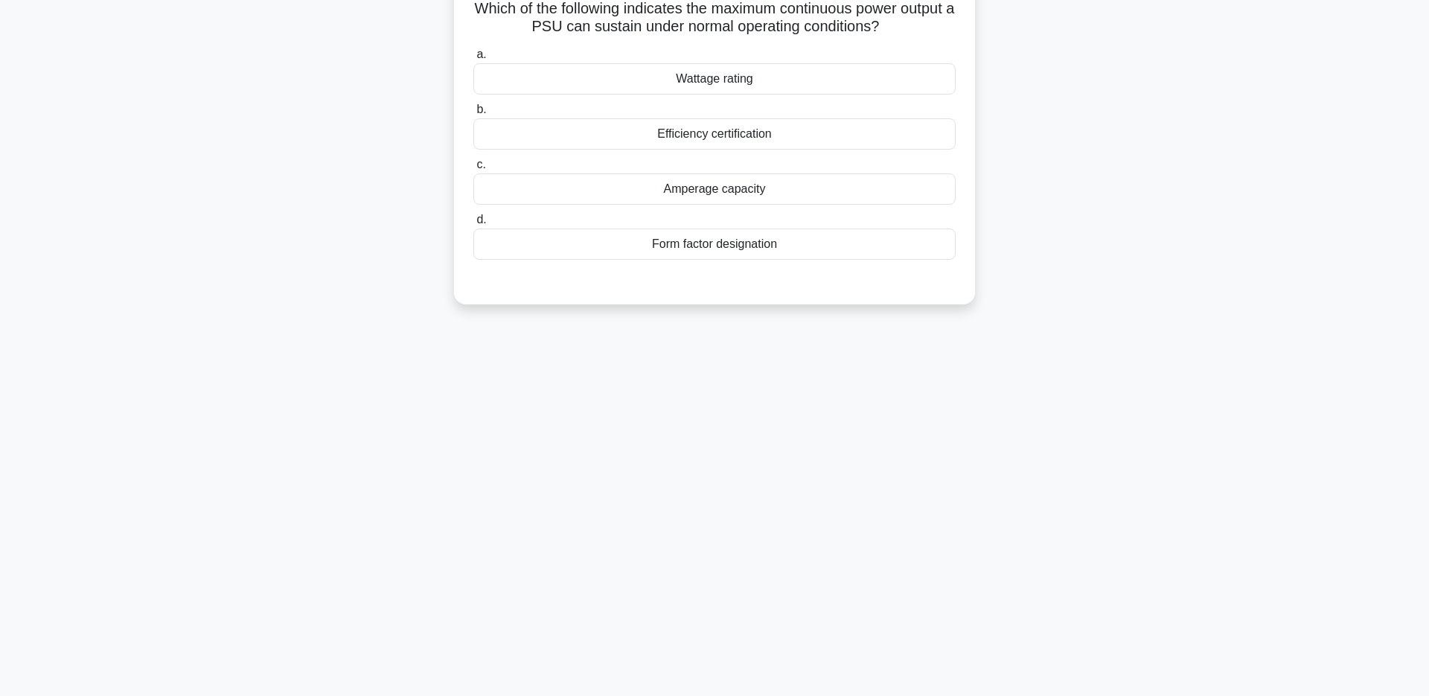
click at [742, 132] on div "Efficiency certification" at bounding box center [715, 133] width 482 height 31
click at [474, 115] on input "b. Efficiency certification" at bounding box center [474, 110] width 0 height 10
radio input "true"
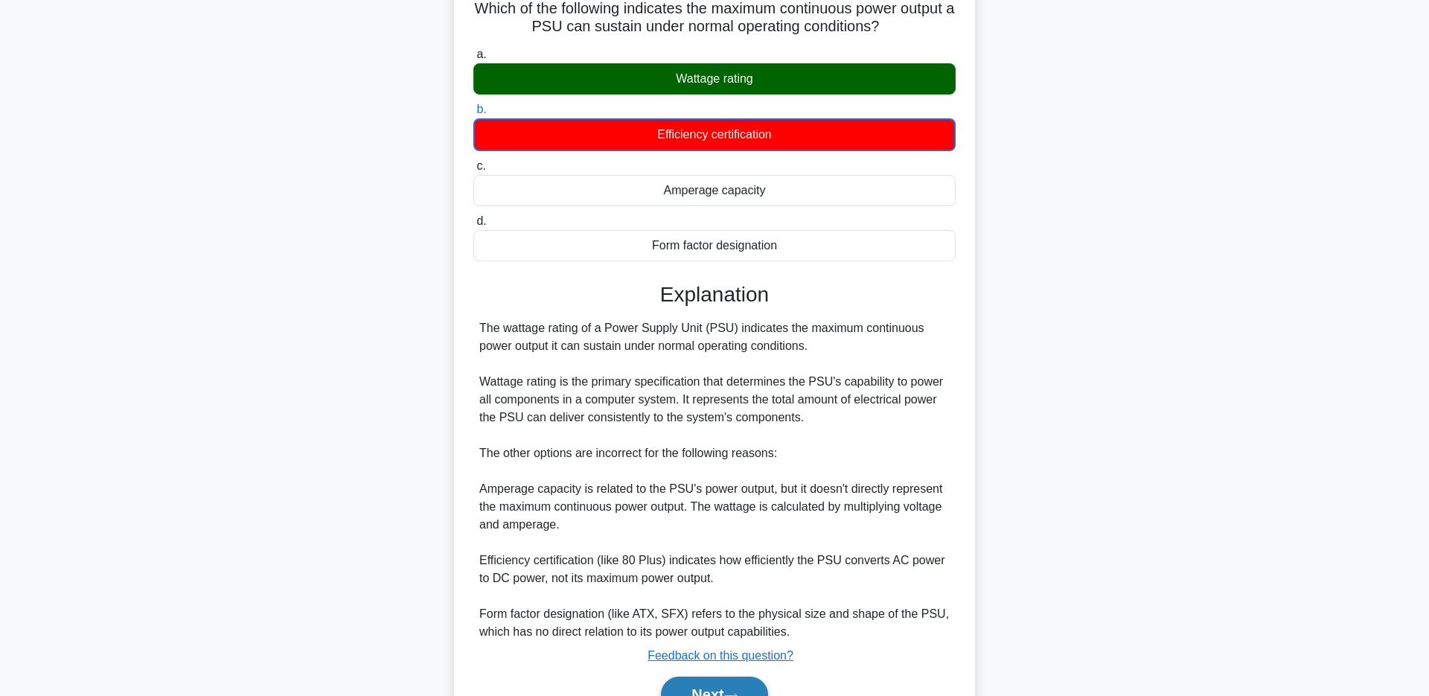
click at [683, 693] on button "Next" at bounding box center [714, 695] width 106 height 36
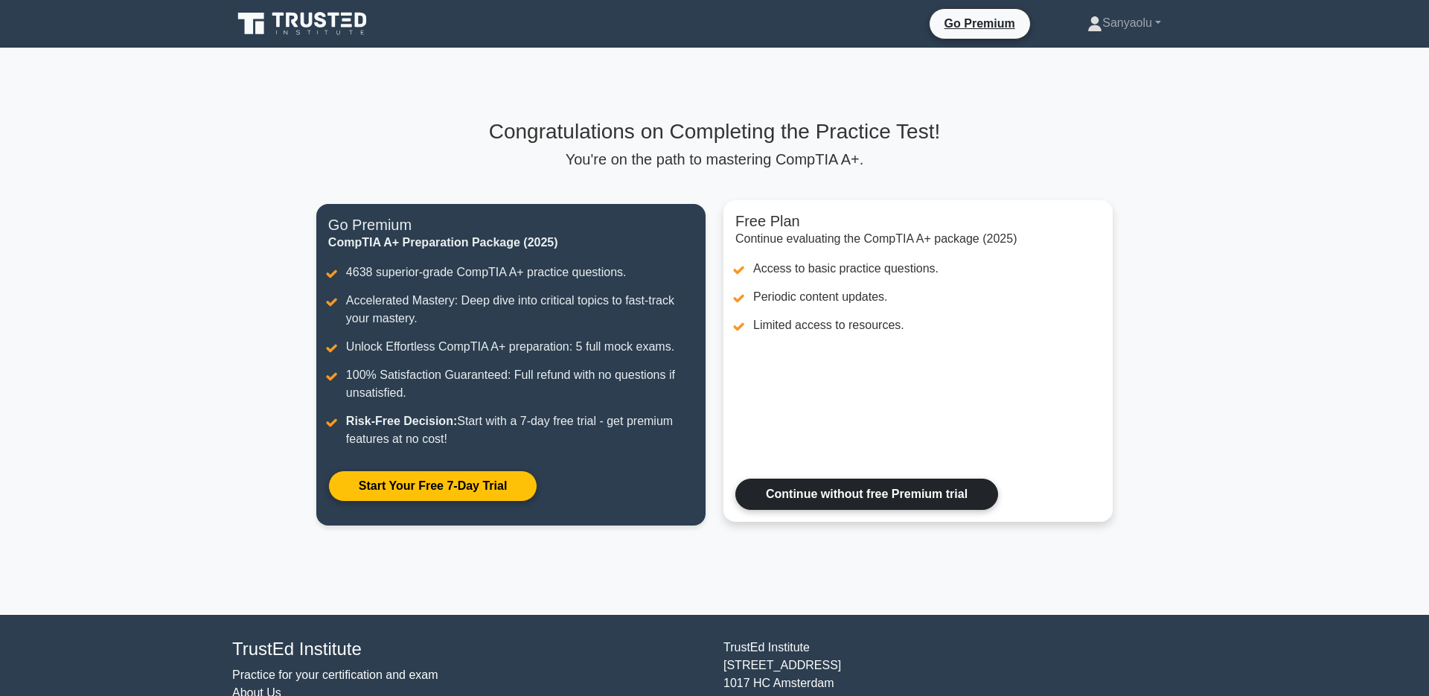
click at [833, 503] on link "Continue without free Premium trial" at bounding box center [867, 494] width 263 height 31
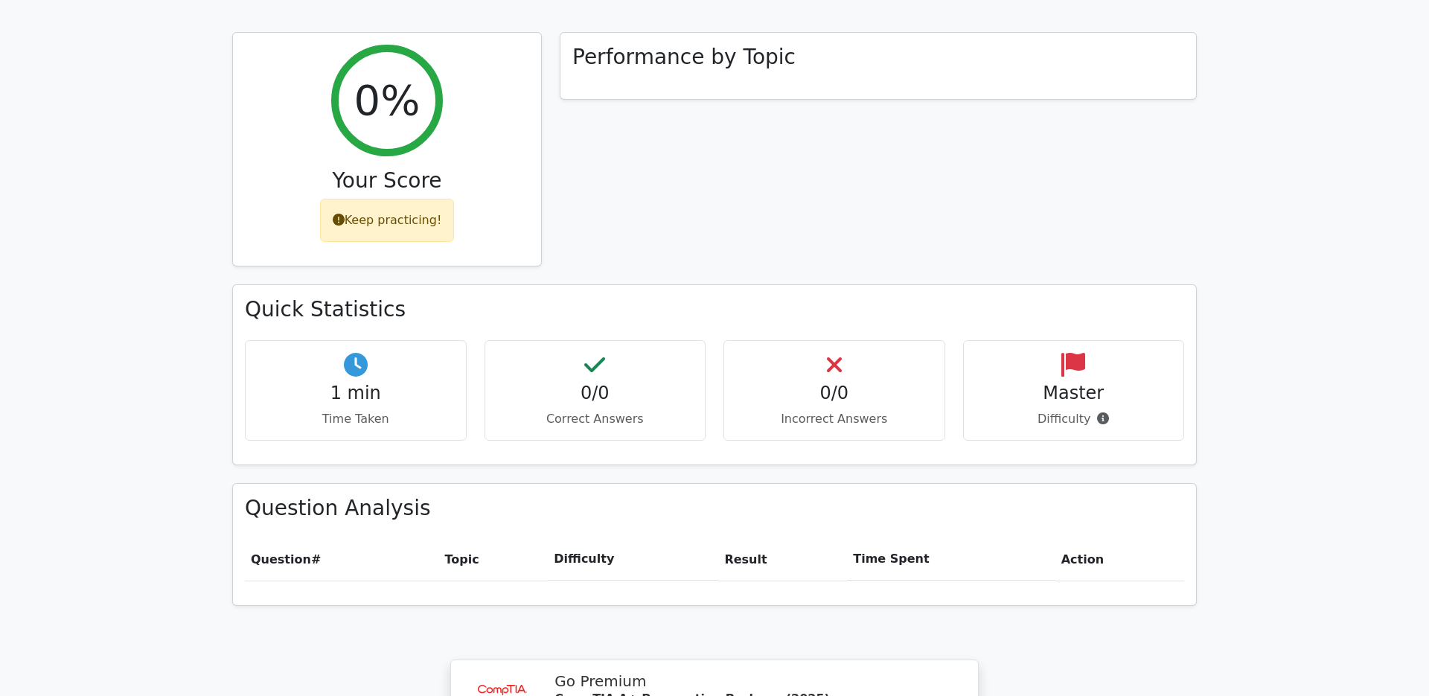
scroll to position [552, 0]
